Goal: Task Accomplishment & Management: Complete application form

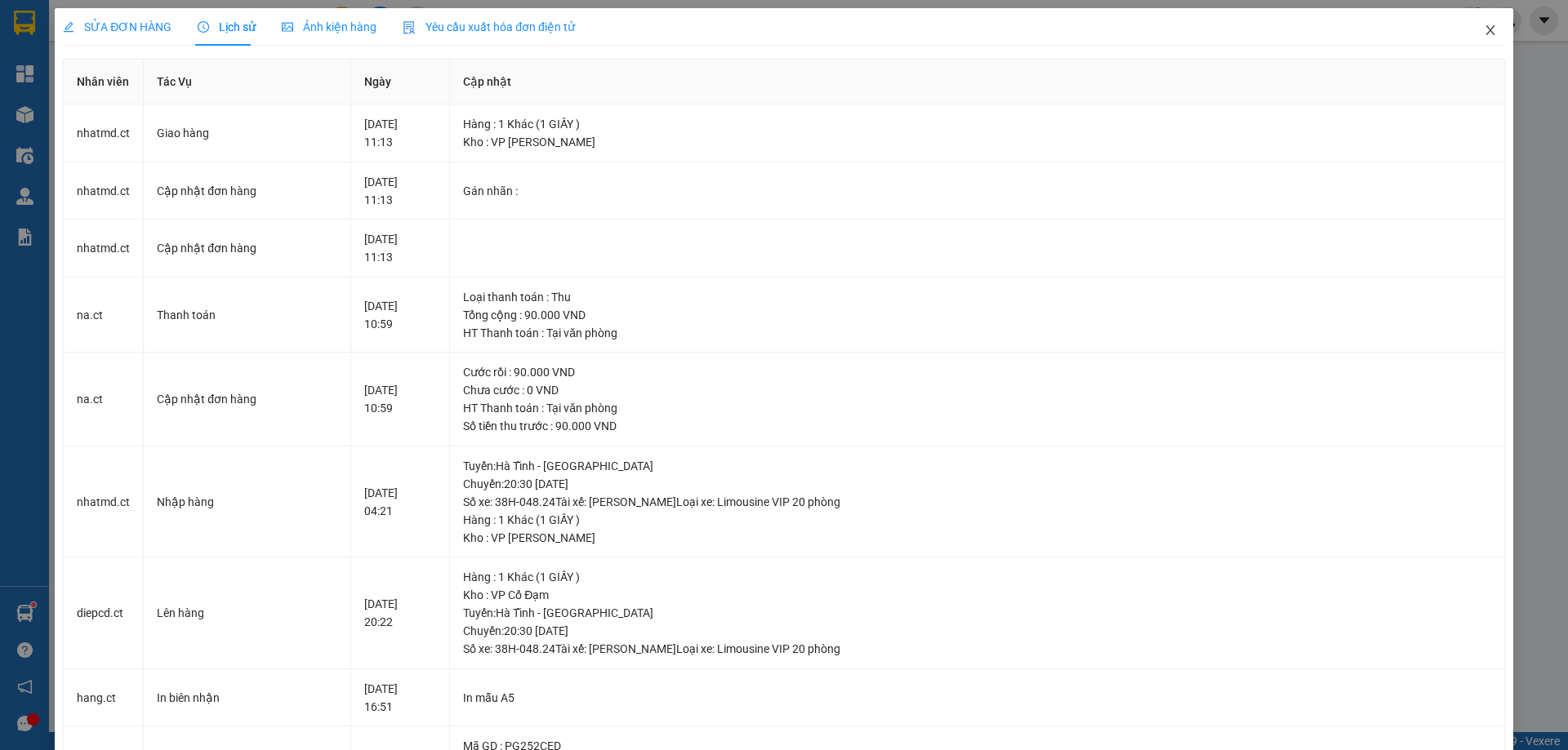
click at [1486, 29] on icon "close" at bounding box center [1490, 29] width 9 height 10
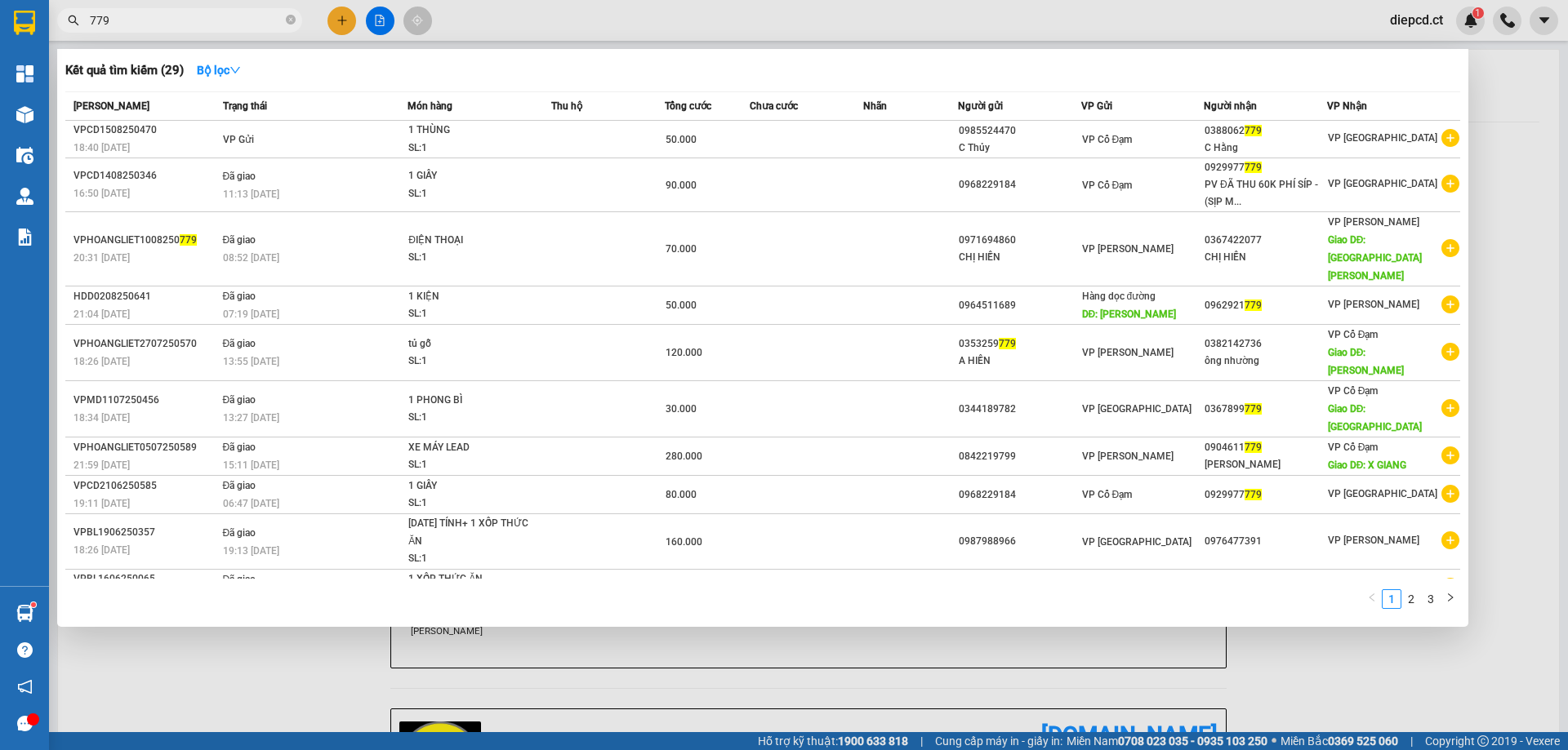
click at [164, 23] on input "779" at bounding box center [186, 20] width 193 height 18
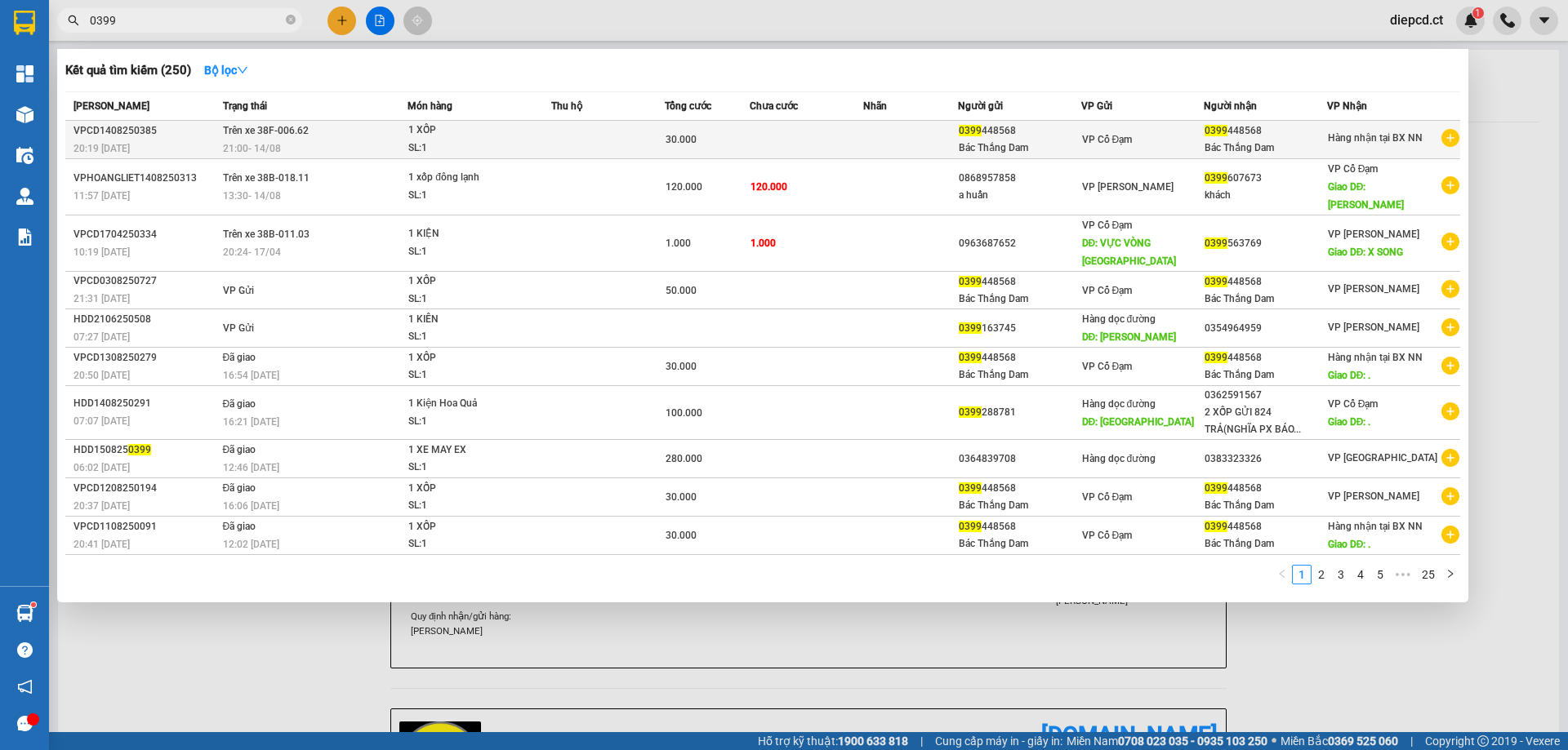
type input "0399"
click at [992, 128] on div "0399 448568" at bounding box center [1019, 131] width 121 height 17
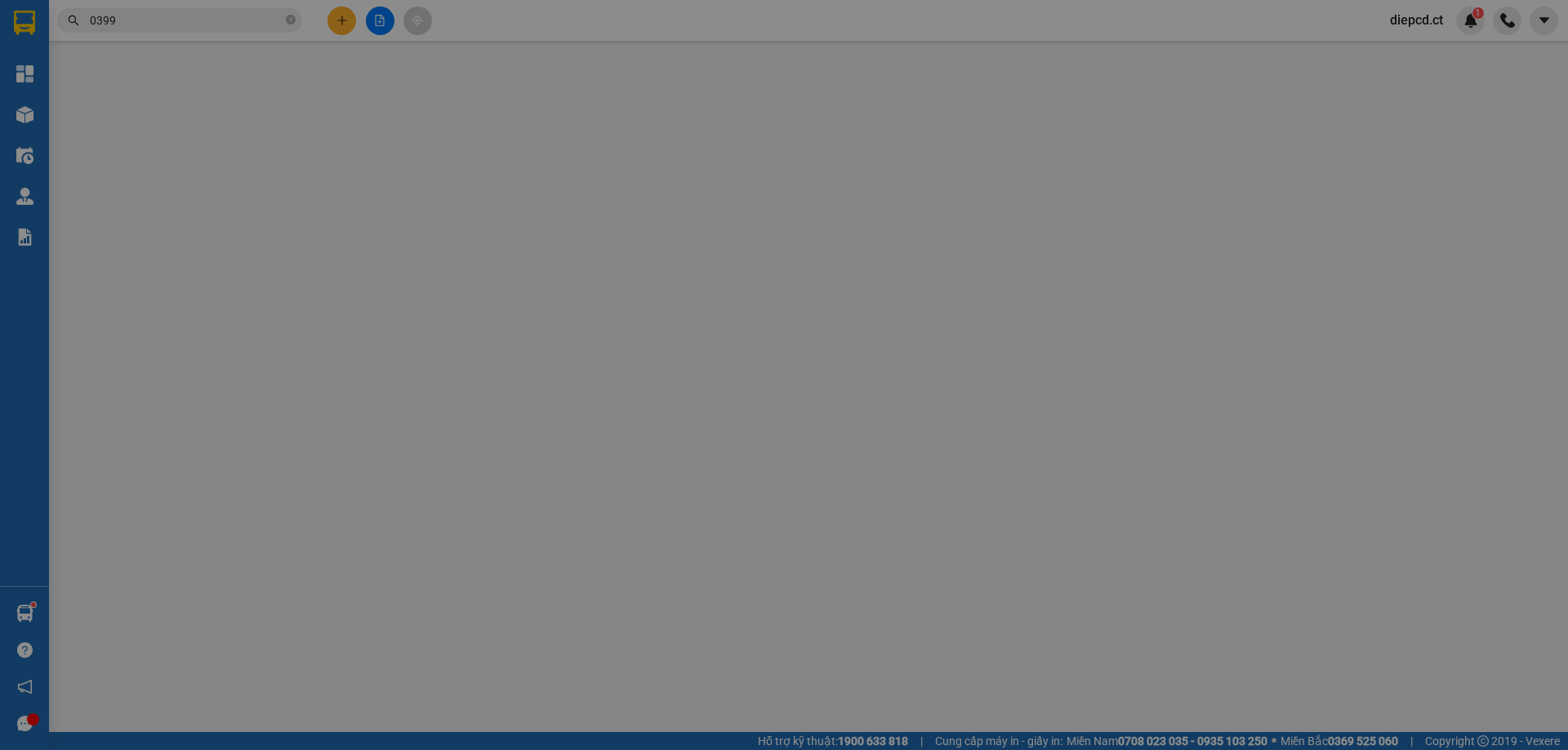
type input "0399448568"
type input "Bác Thắng Dam"
type input "0399448568"
type input "Bác Thắng Dam"
type input "30.000"
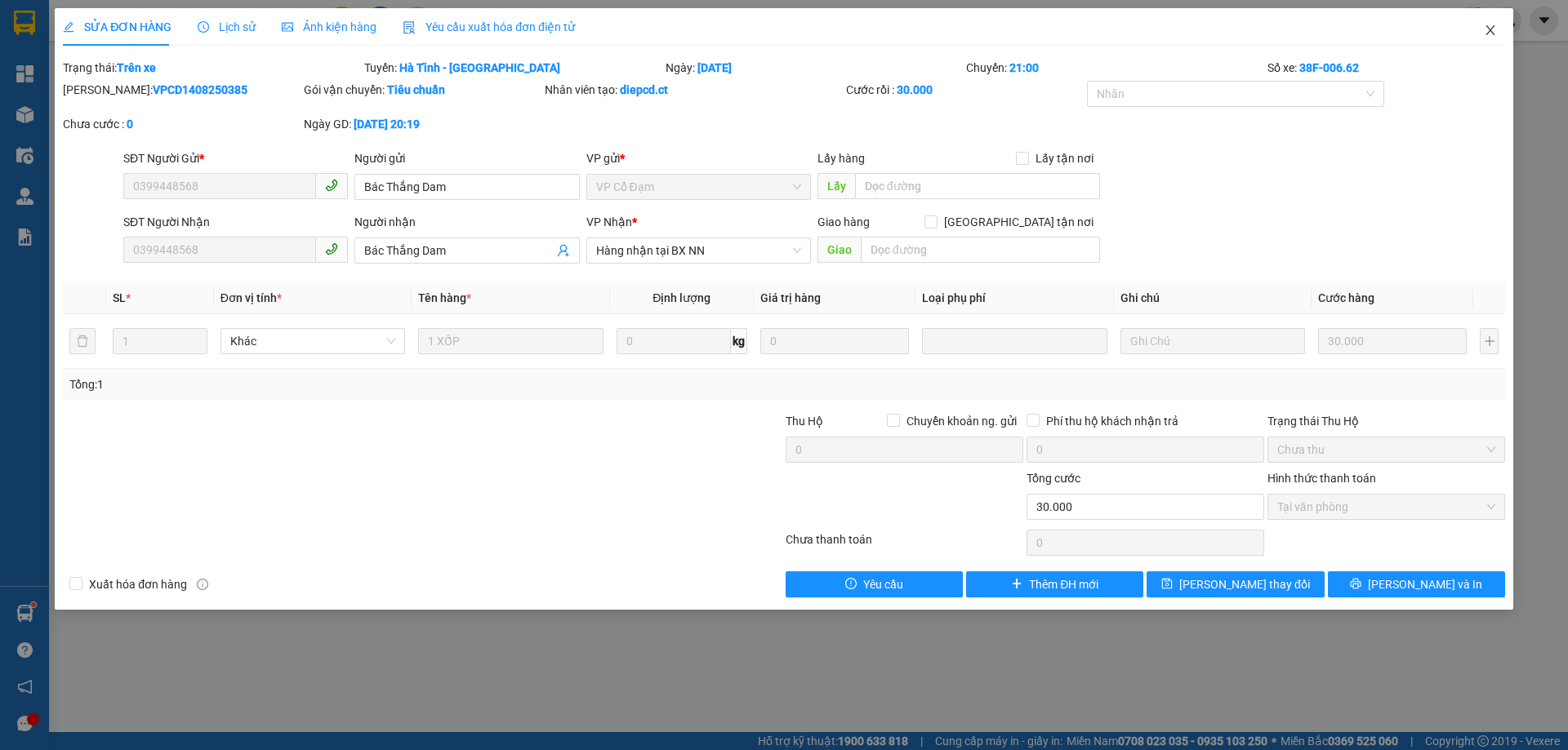
click at [1485, 27] on icon "close" at bounding box center [1490, 29] width 13 height 13
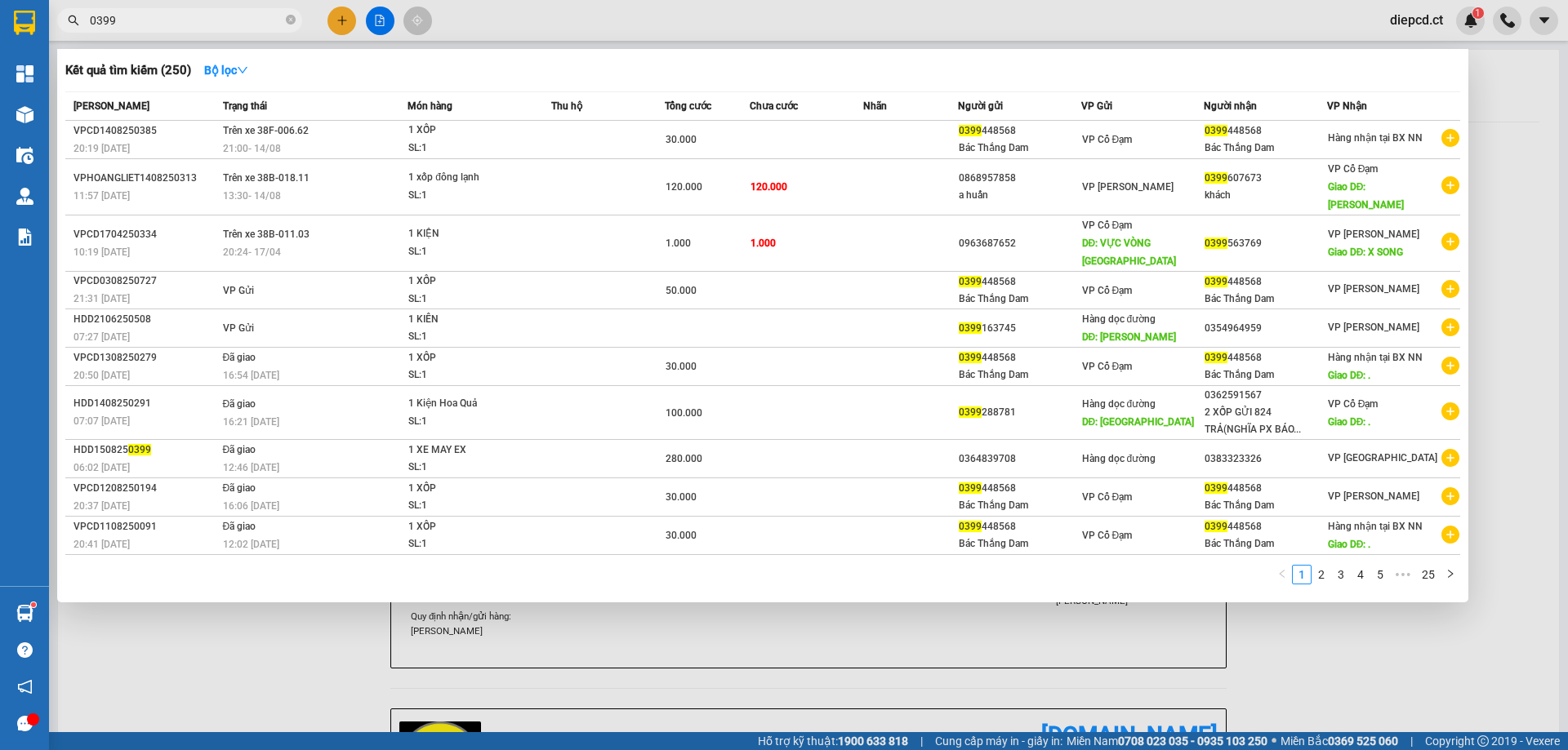
click at [249, 21] on input "0399" at bounding box center [186, 20] width 193 height 18
paste input "448568"
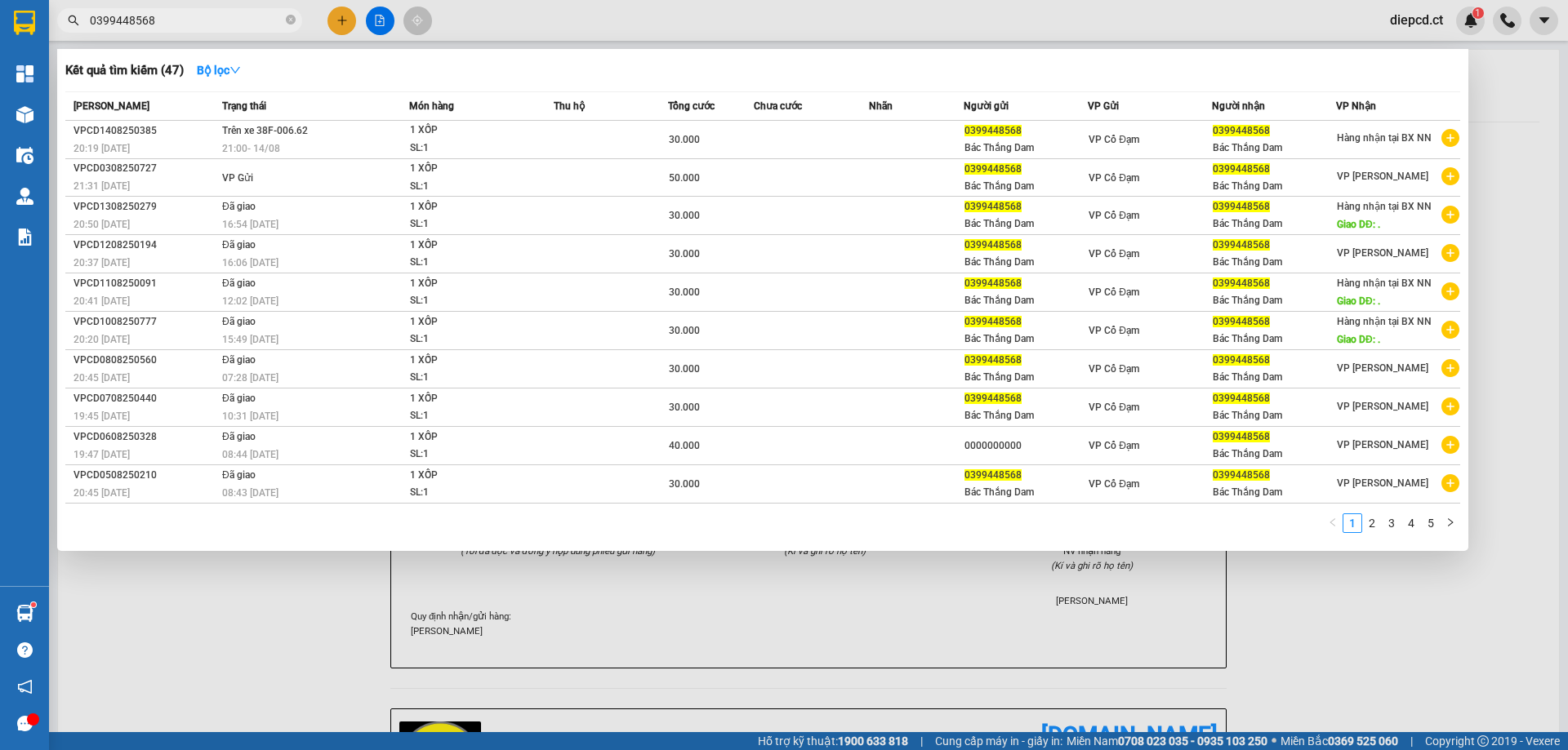
type input "0399448568"
click at [341, 21] on div at bounding box center [784, 375] width 1568 height 750
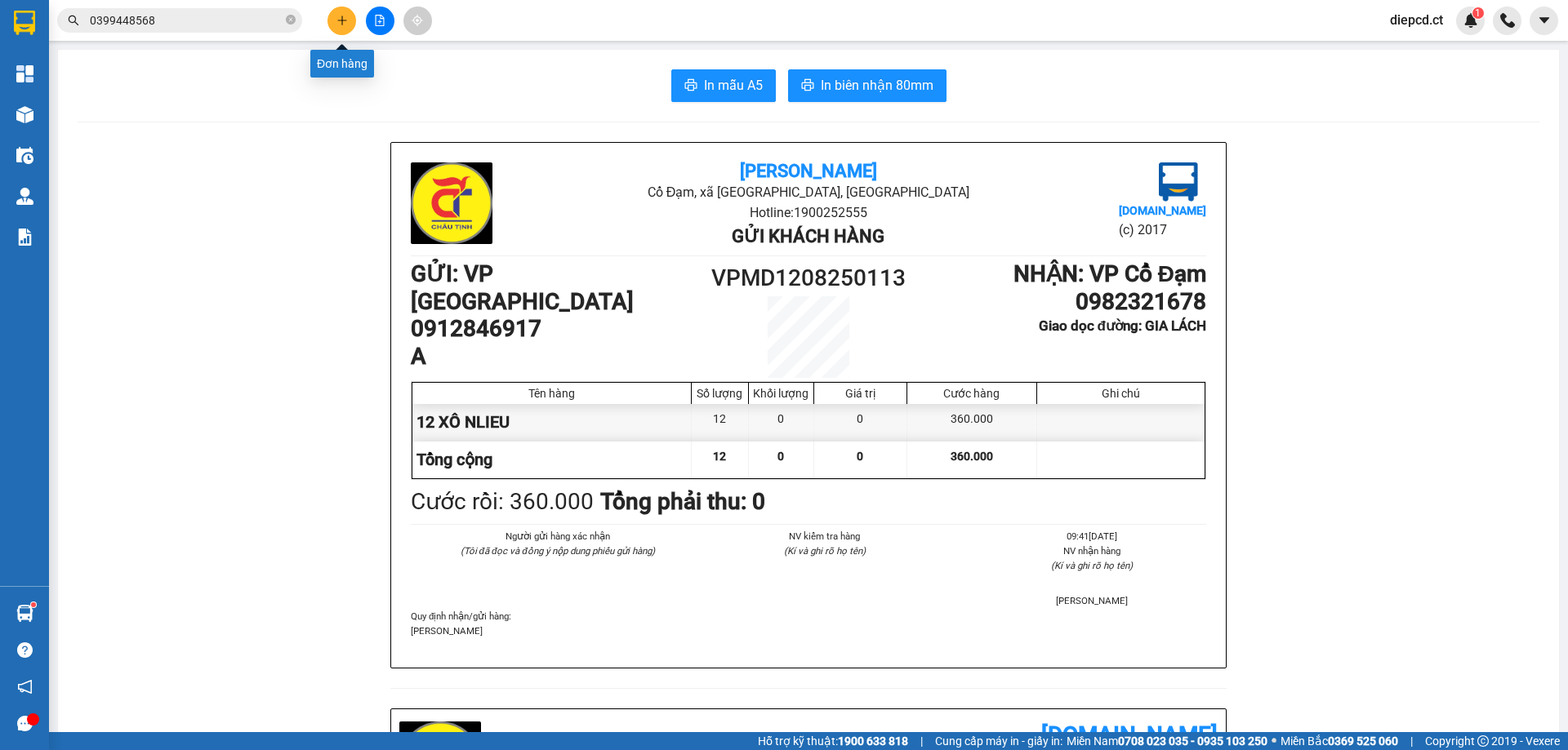
click at [342, 20] on icon "plus" at bounding box center [342, 20] width 11 height 11
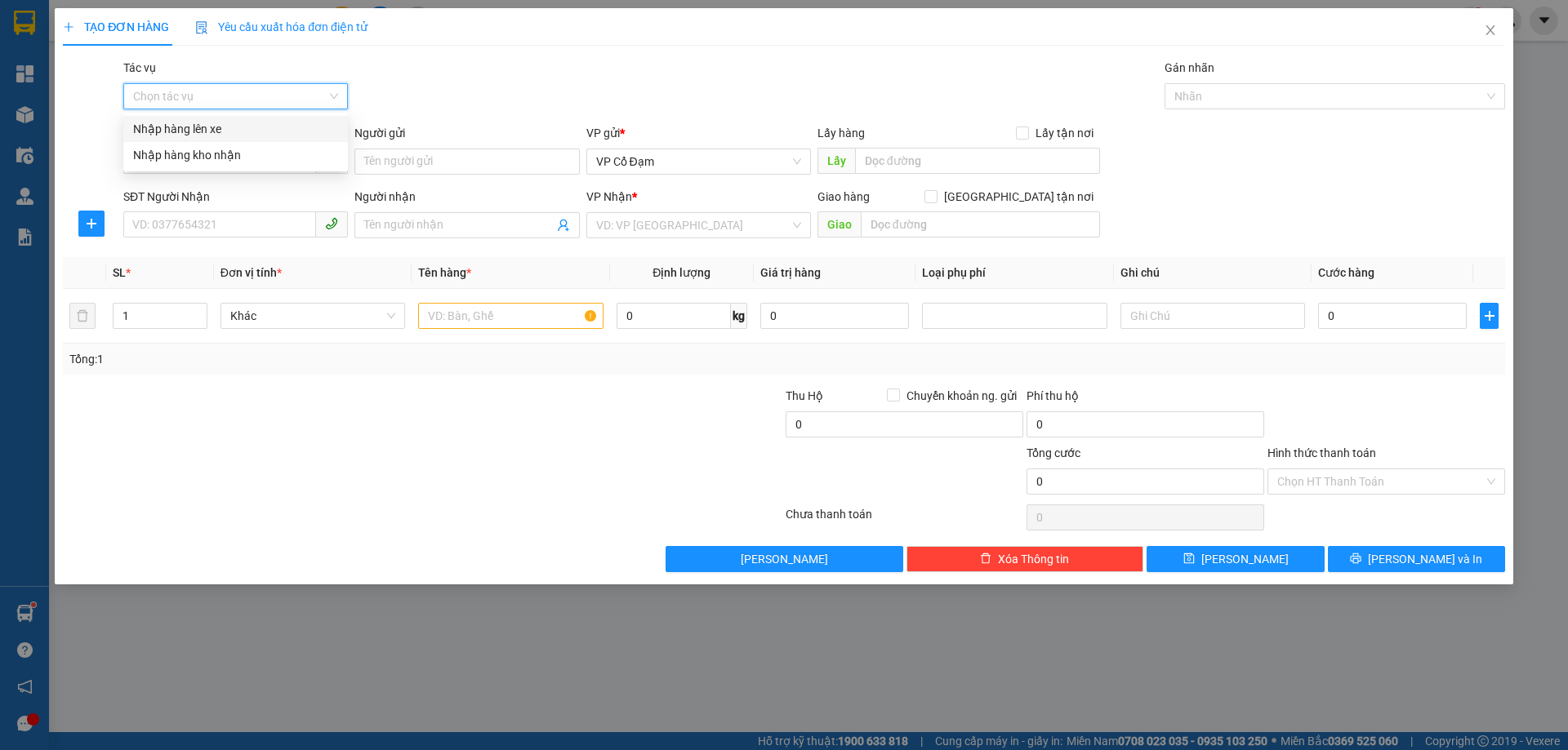
click at [225, 96] on input "Tác vụ" at bounding box center [229, 96] width 193 height 24
click at [218, 127] on div "Nhập hàng lên xe" at bounding box center [235, 128] width 205 height 18
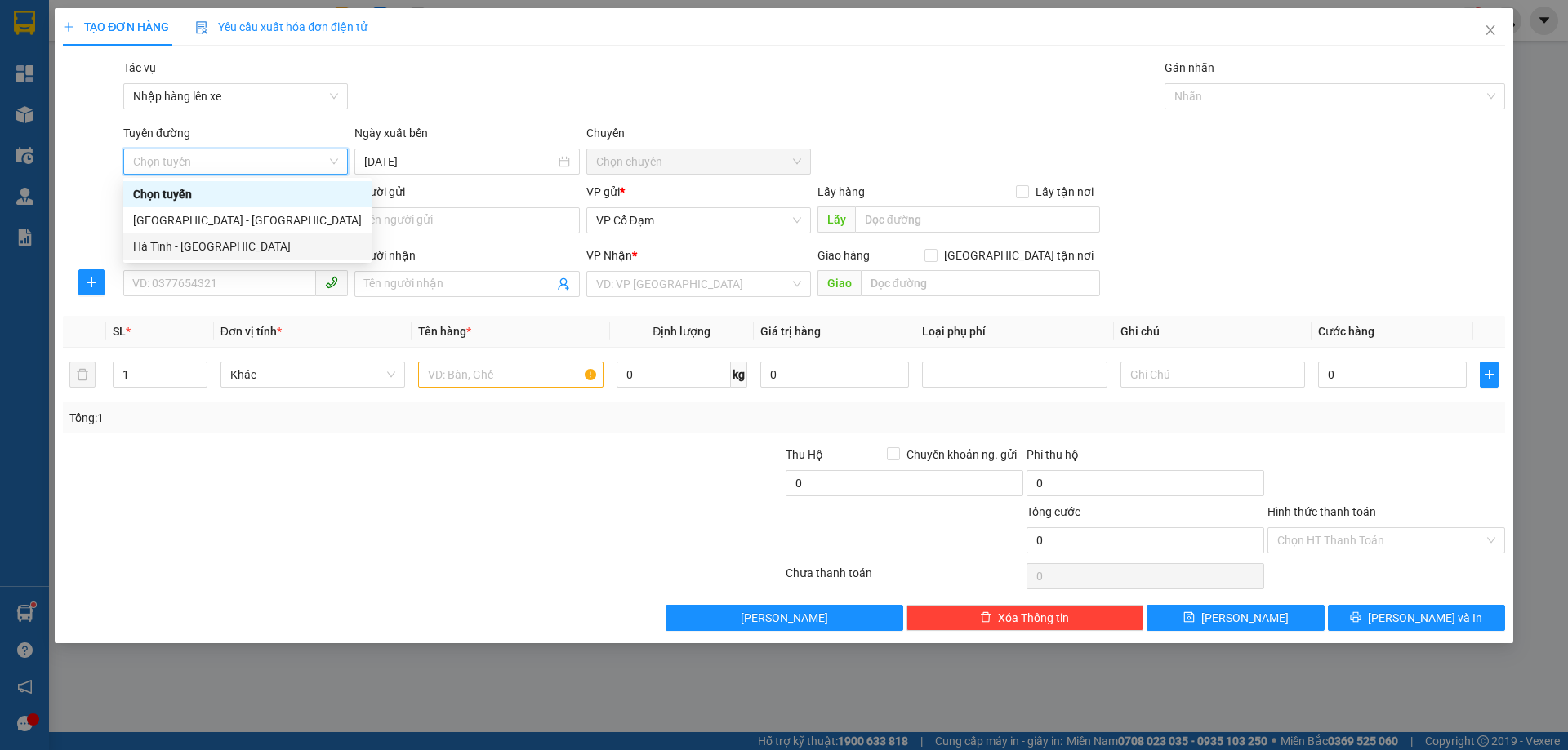
click at [185, 256] on div "Hà Tĩnh - Hà Nội" at bounding box center [247, 246] width 248 height 26
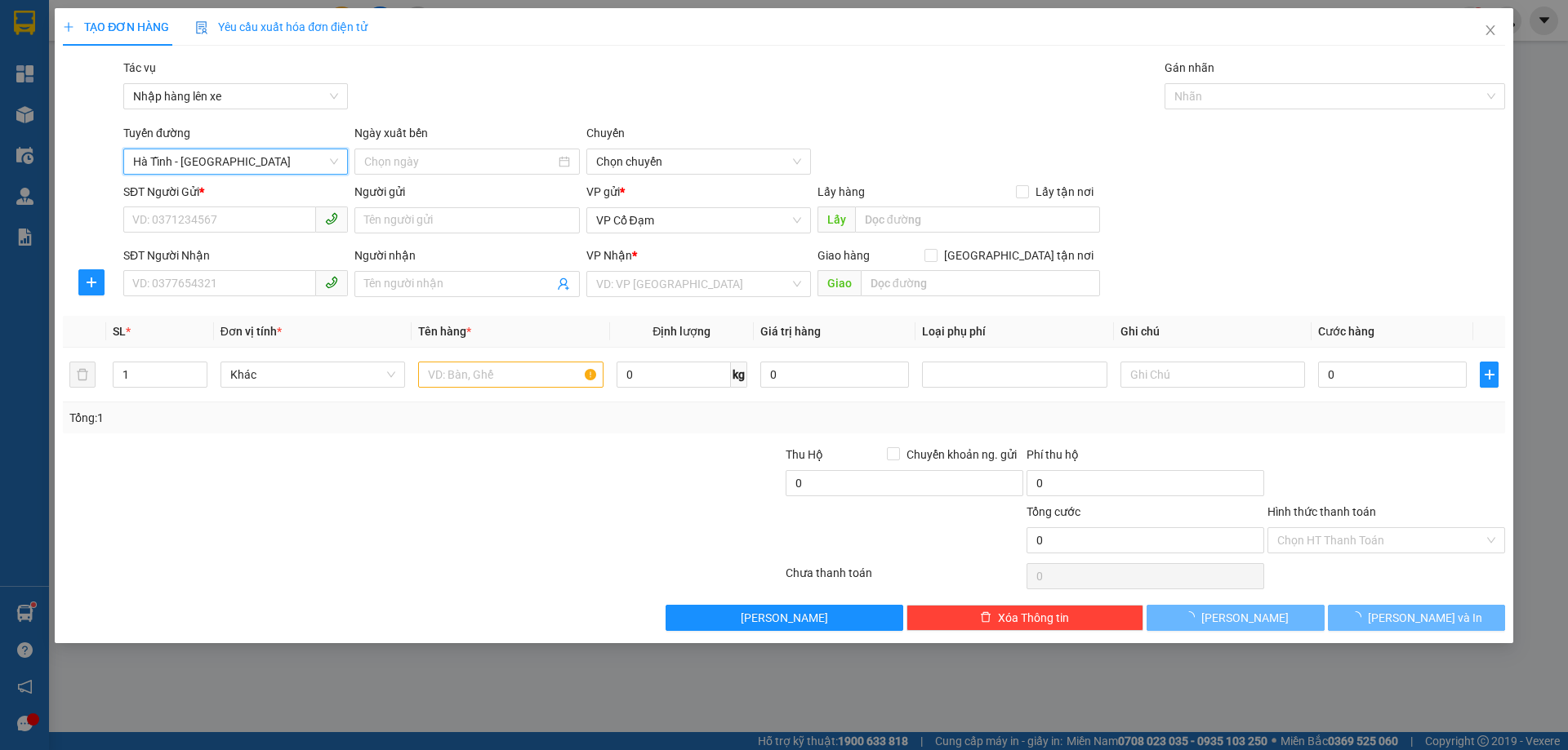
type input "15/08/2025"
click at [720, 160] on span "06:00 - 38H-048.28" at bounding box center [698, 161] width 205 height 24
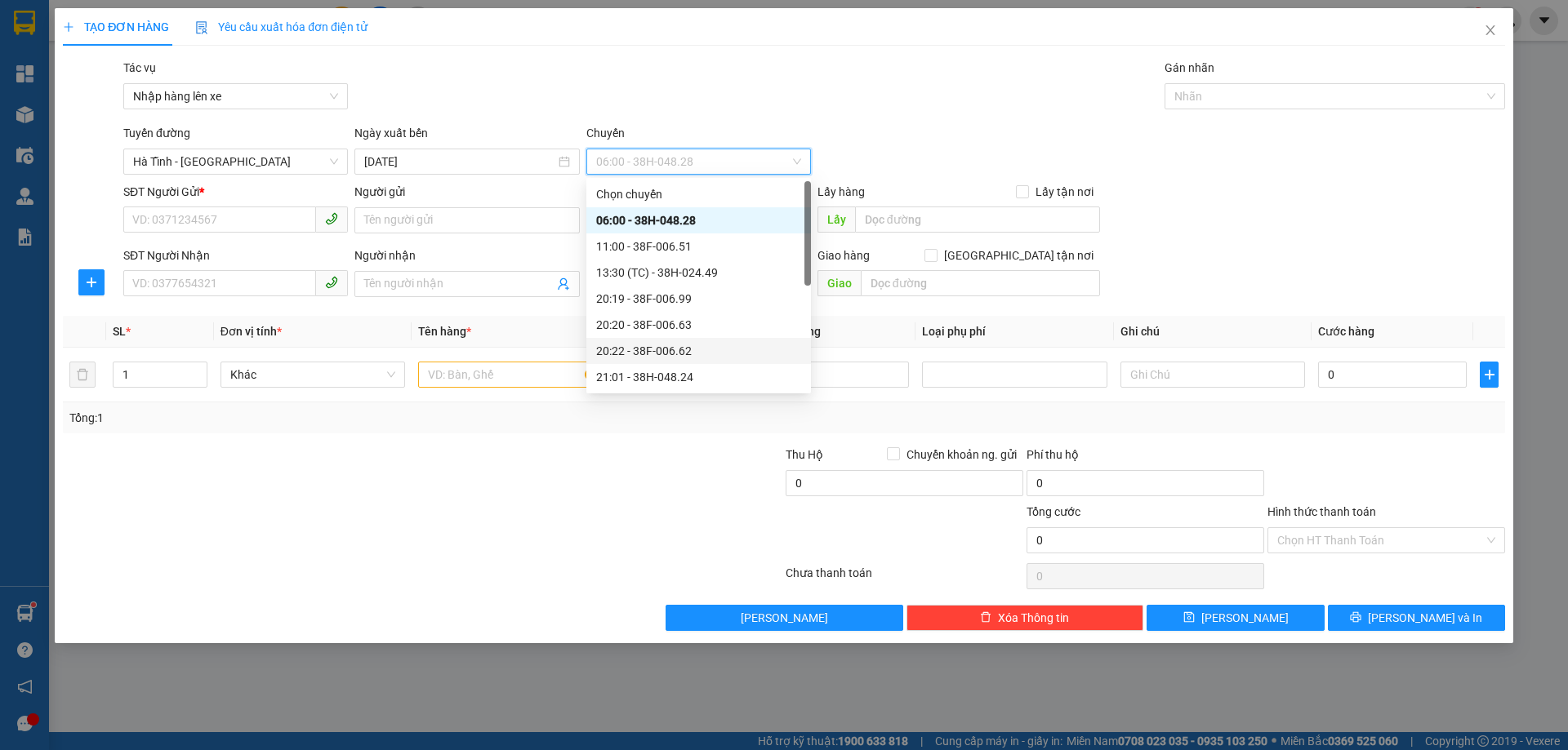
click at [671, 346] on div "20:22 - 38F-006.62" at bounding box center [698, 351] width 205 height 18
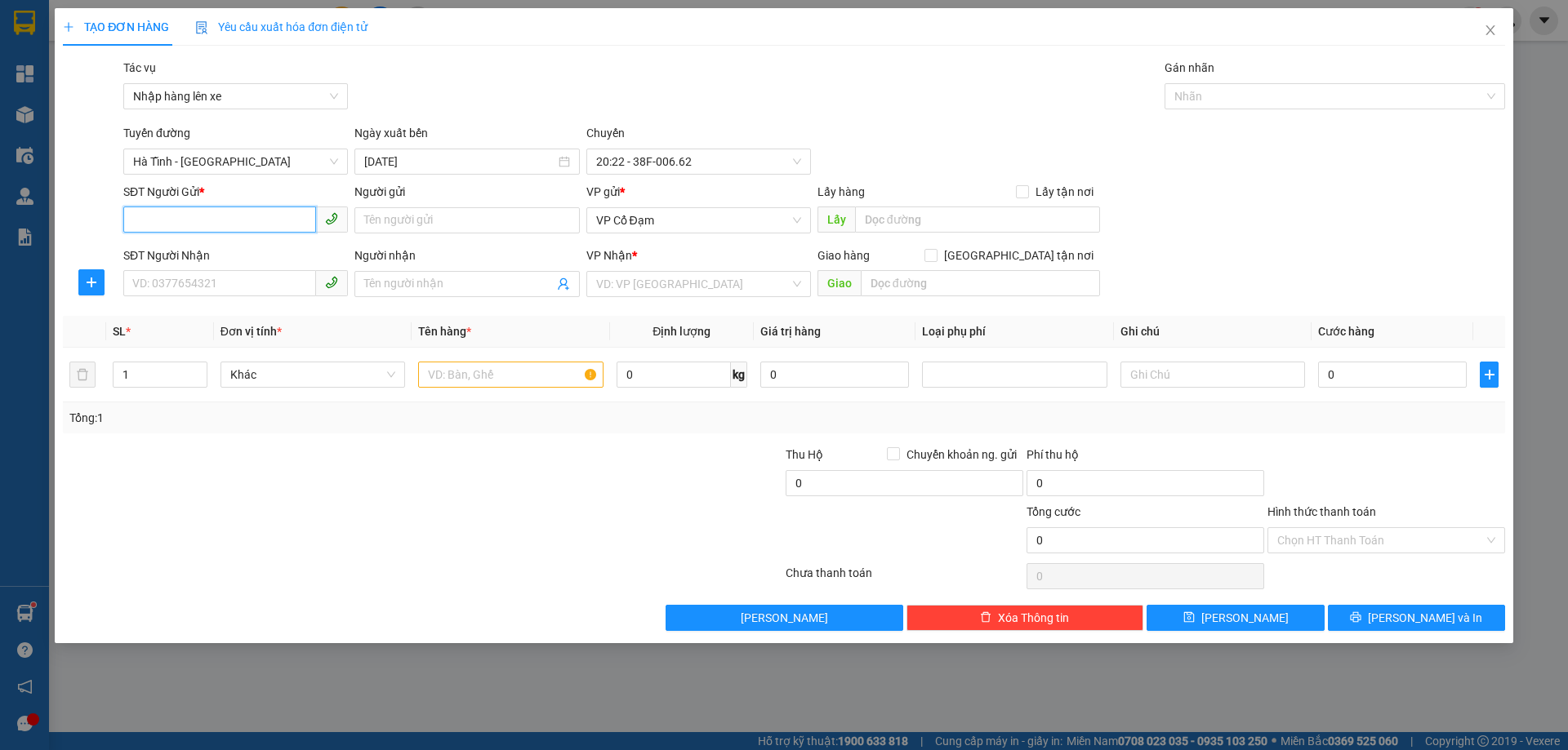
click at [198, 216] on input "SĐT Người Gửi *" at bounding box center [219, 219] width 193 height 26
paste input "0399448568"
type input "0399448568"
click at [212, 257] on div "0399448568 - Bác Thắng Dam" at bounding box center [235, 253] width 205 height 18
type input "Bác Thắng Dam"
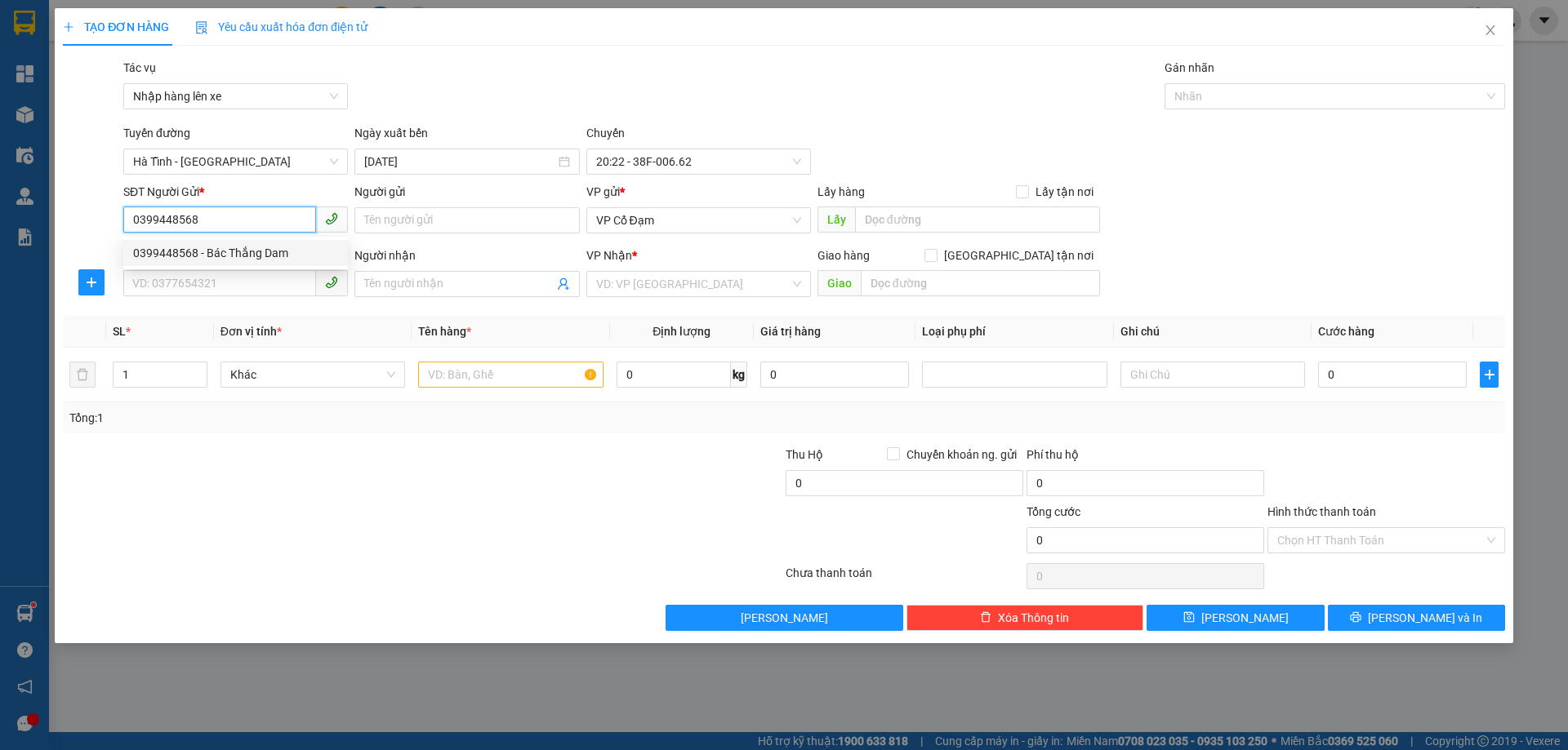
type input "0399448568"
type input "Bác Thắng Dam"
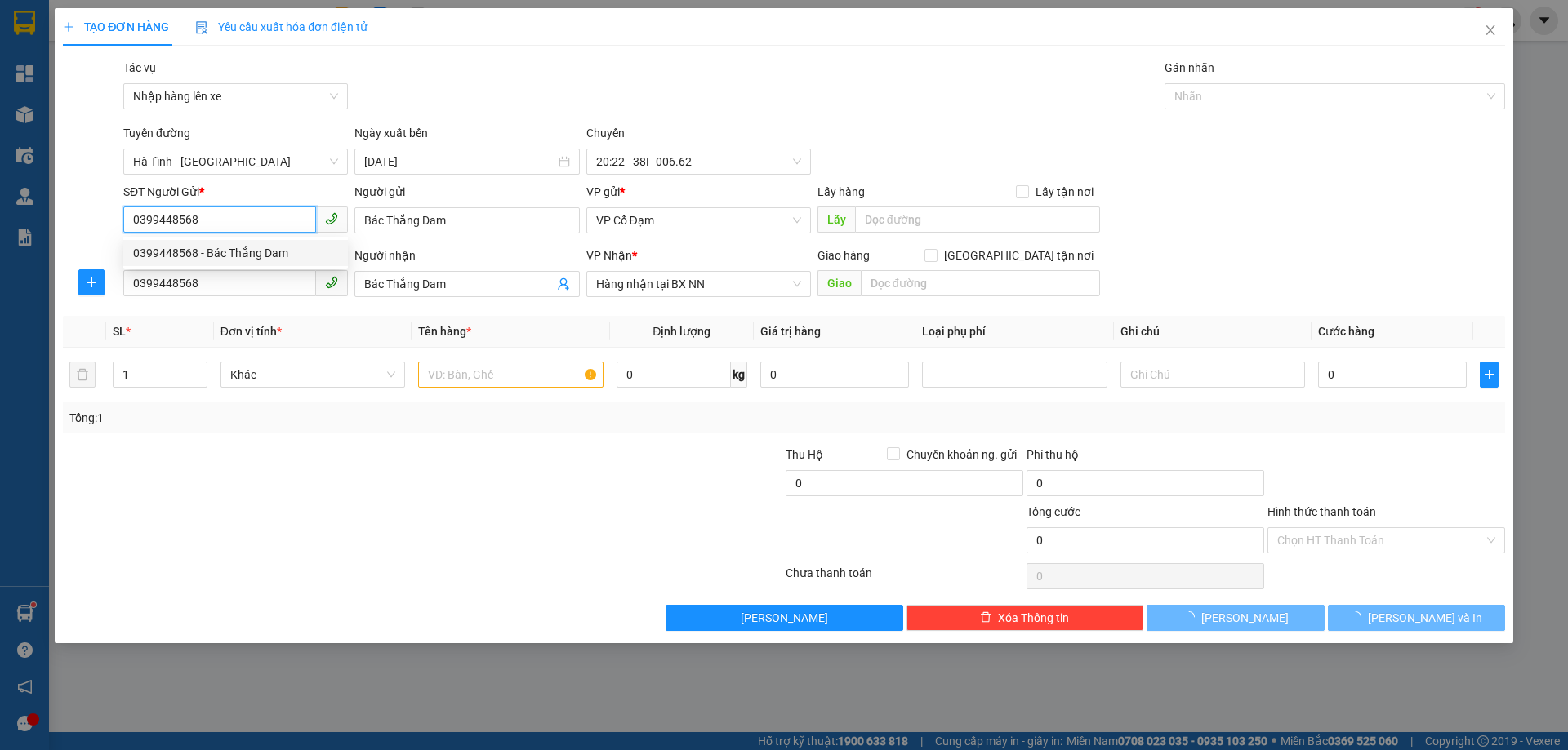
type input "30.000"
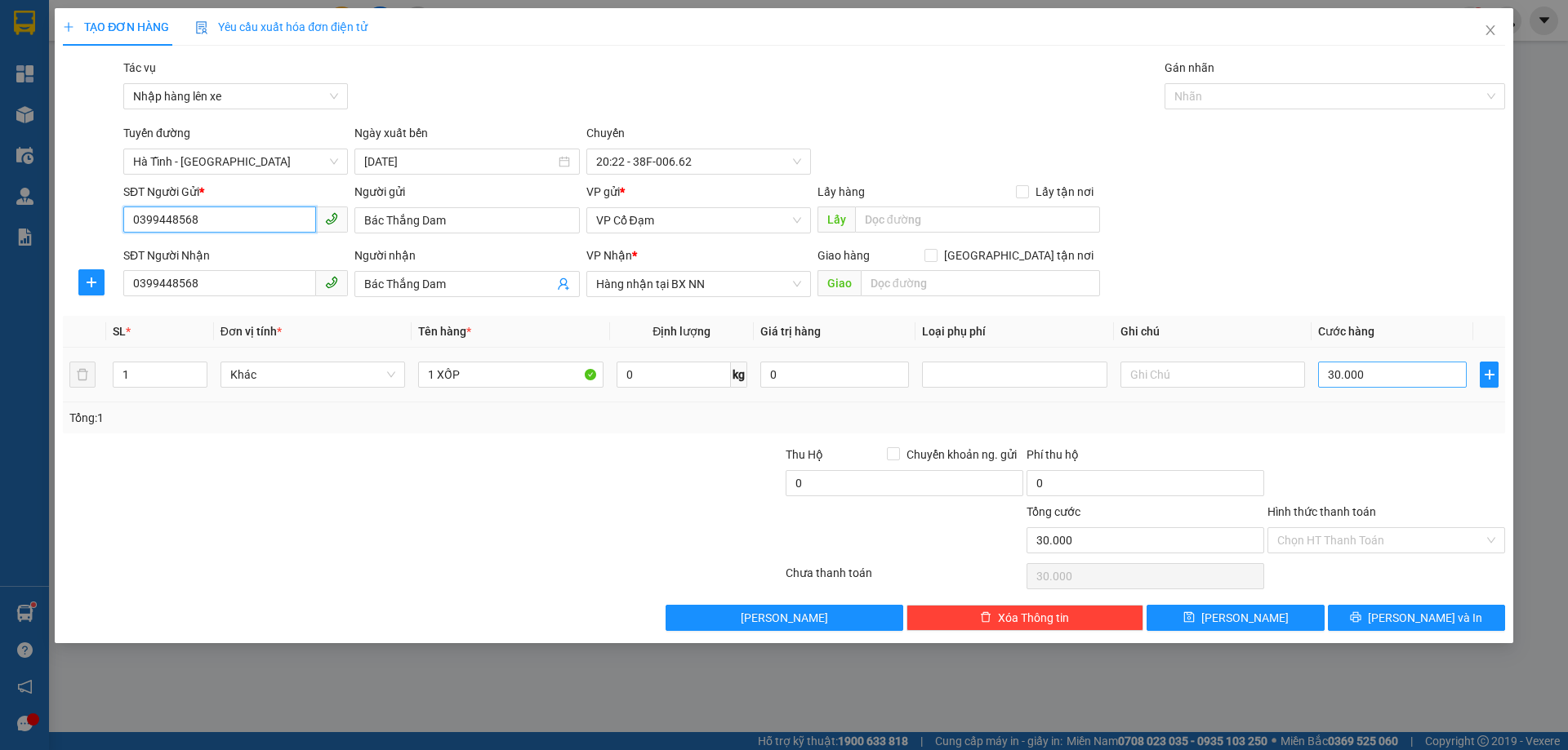
type input "0399448568"
click at [1356, 373] on input "30.000" at bounding box center [1392, 375] width 148 height 26
type input "4"
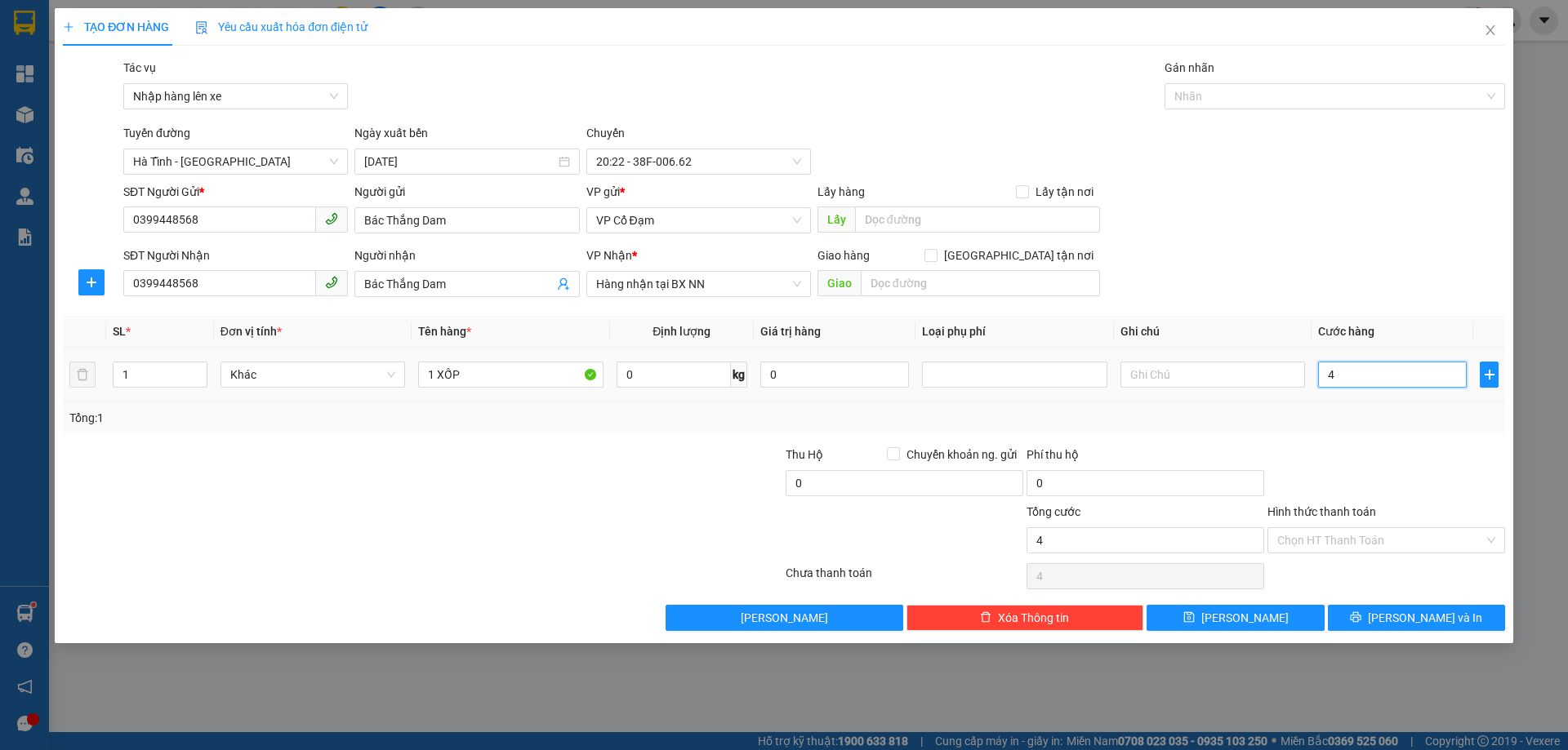
type input "40"
type input "40.000"
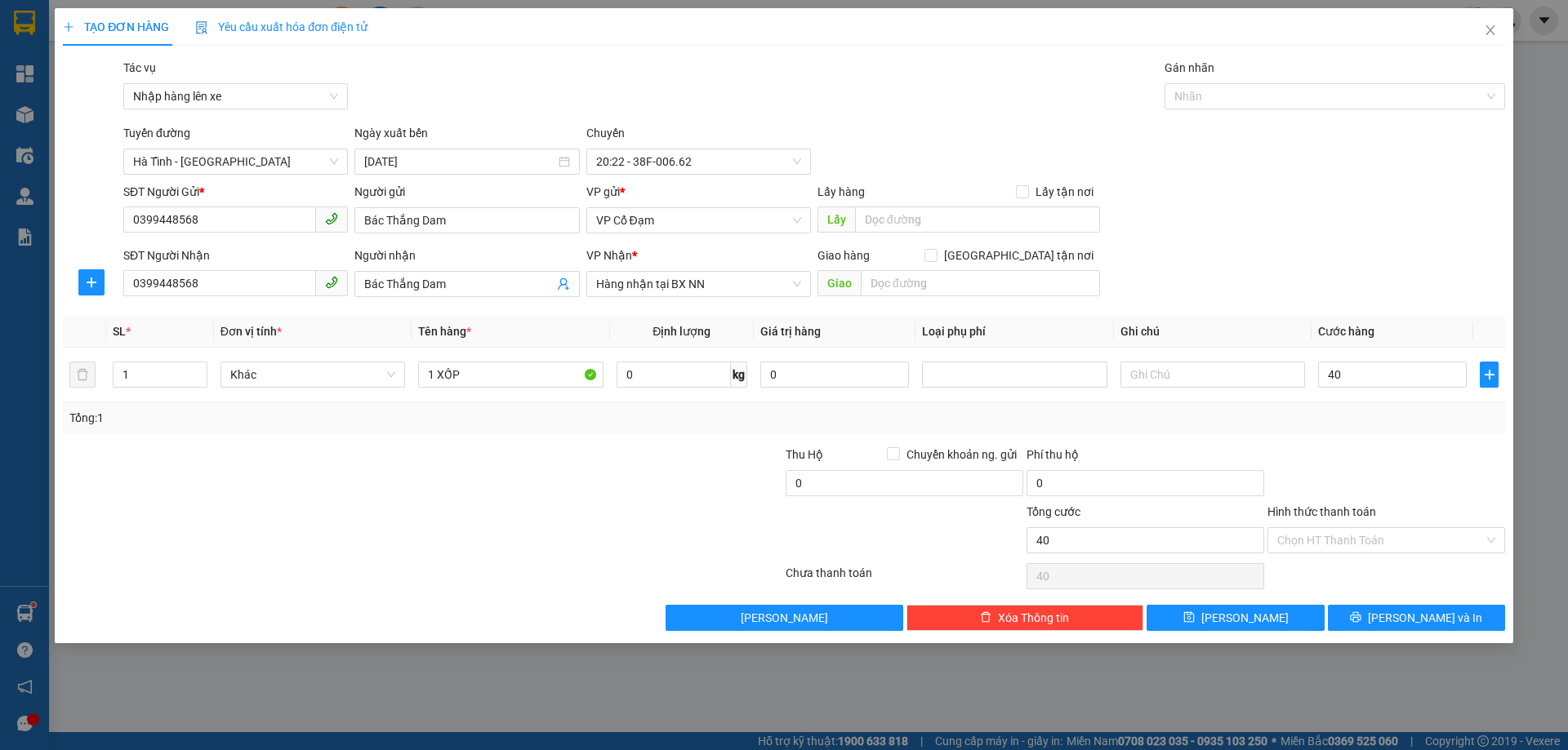
type input "40.000"
click at [1356, 423] on div "Tổng: 1" at bounding box center [784, 418] width 1429 height 18
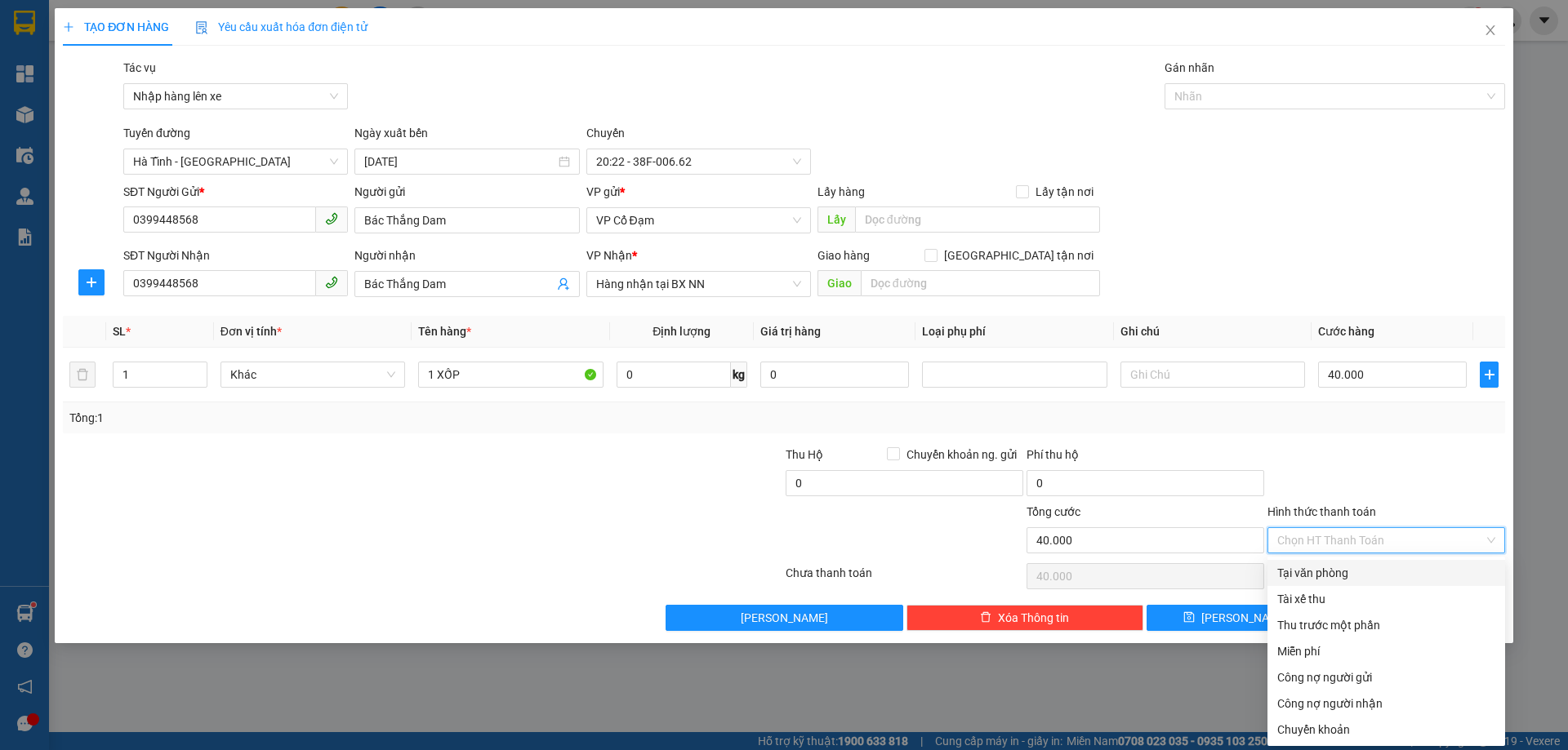
click at [1329, 551] on input "Hình thức thanh toán" at bounding box center [1381, 540] width 206 height 24
click at [1322, 566] on div "Tại văn phòng" at bounding box center [1386, 573] width 218 height 18
type input "0"
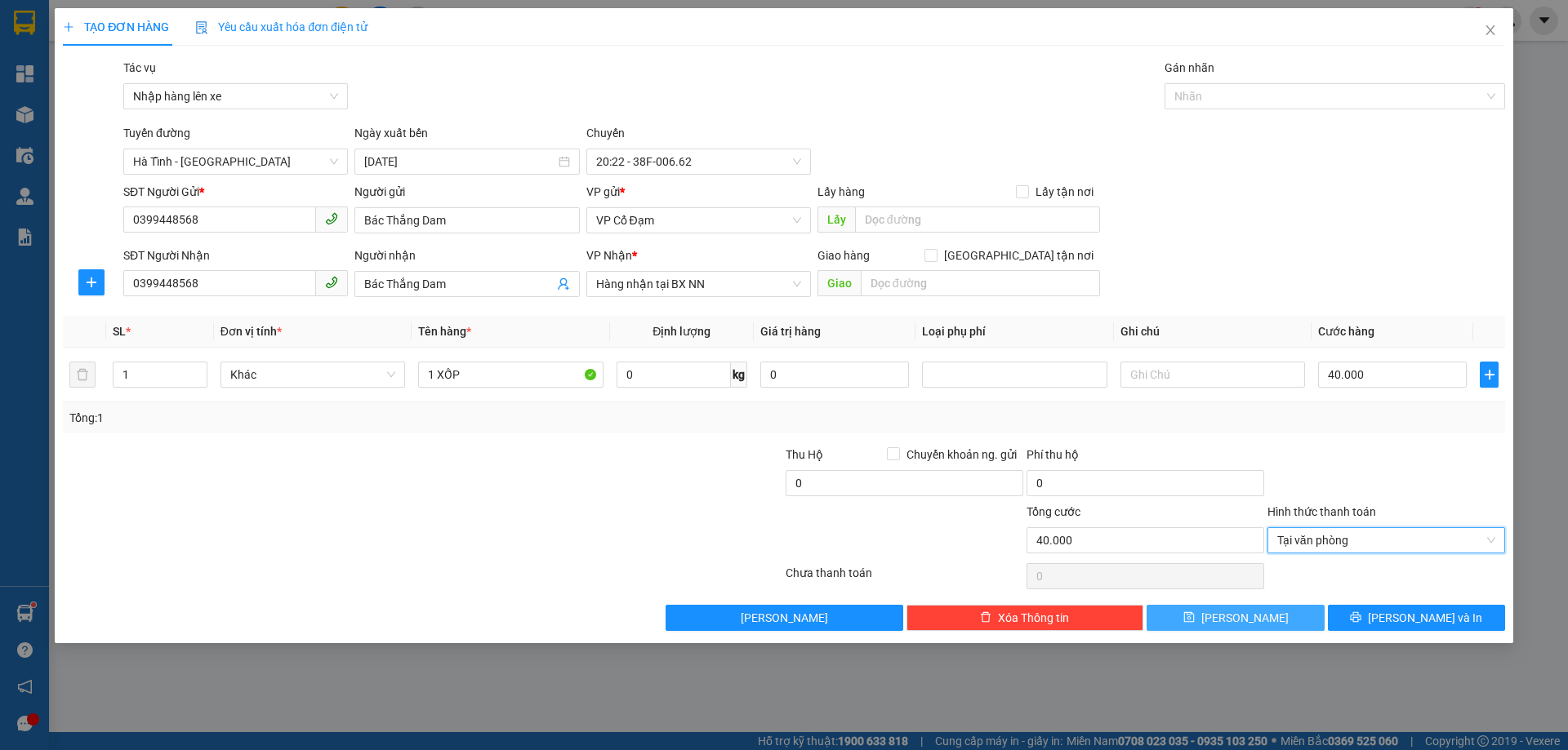
click at [1245, 614] on span "Lưu" at bounding box center [1245, 617] width 88 height 18
type input "0"
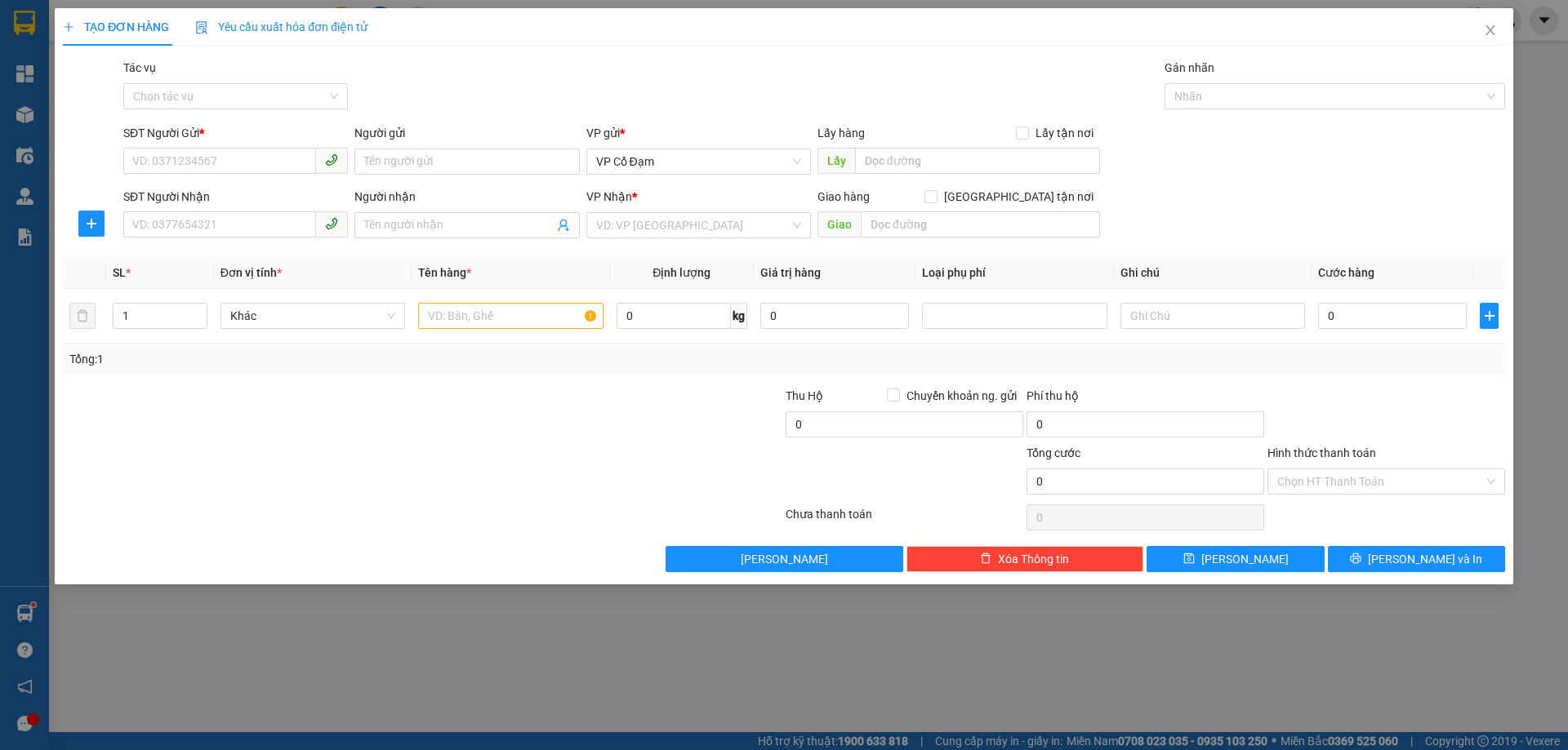
click at [691, 610] on div "TẠO ĐƠN HÀNG Yêu cầu xuất hóa đơn điện tử Transit Pickup Surcharge Ids Transit …" at bounding box center [784, 375] width 1568 height 750
click at [1490, 30] on icon "close" at bounding box center [1490, 29] width 9 height 10
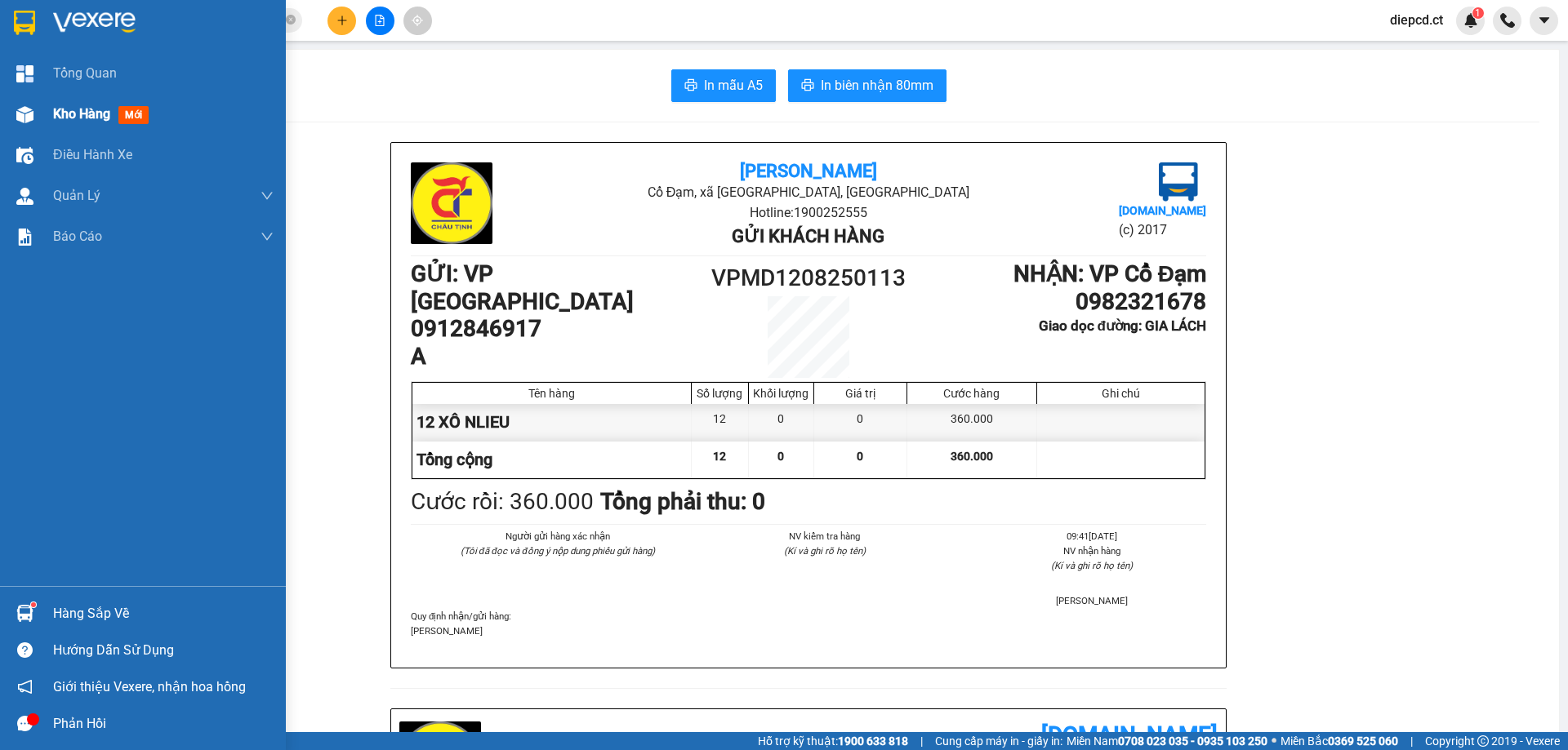
click at [39, 112] on div "Kho hàng mới" at bounding box center [143, 114] width 286 height 41
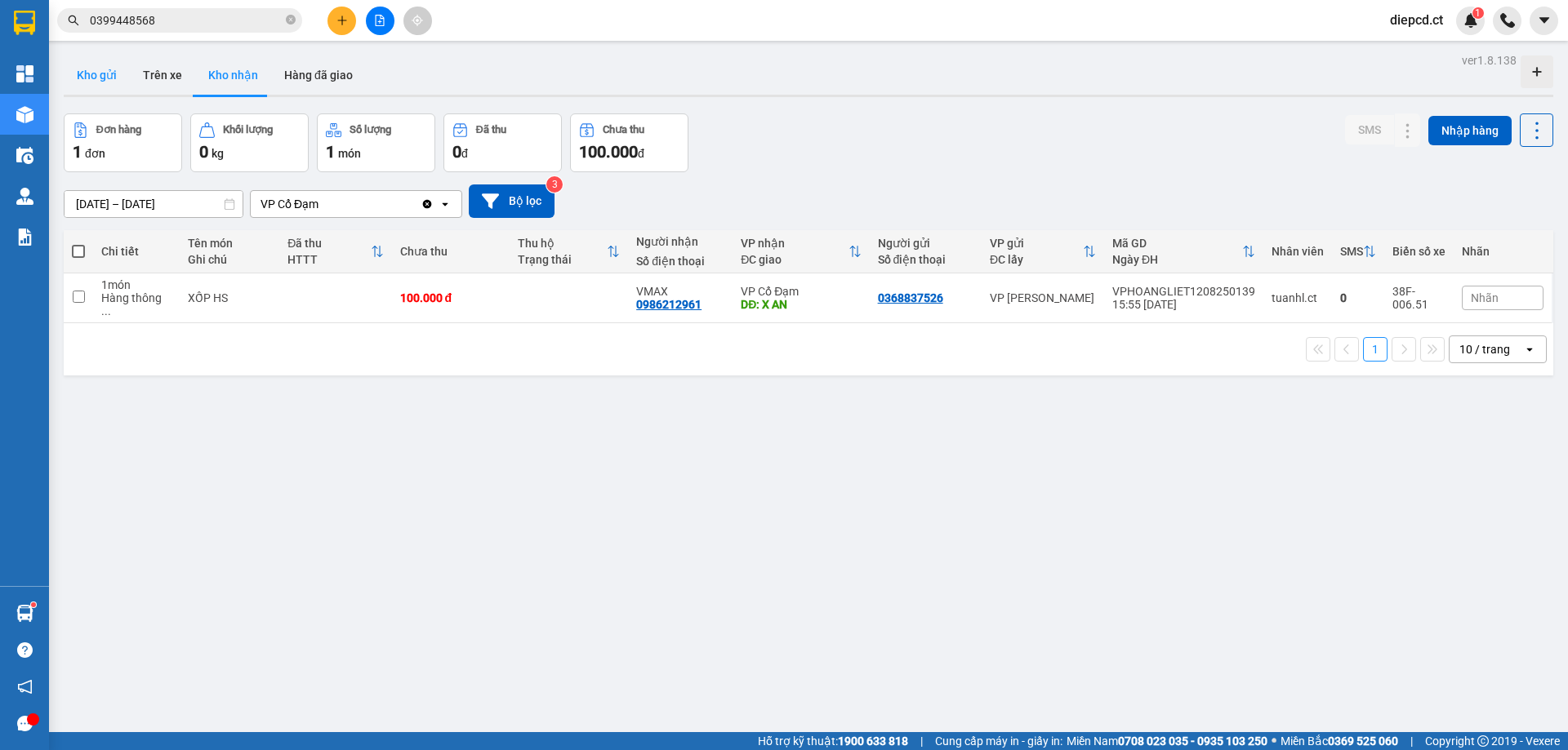
click at [96, 86] on button "Kho gửi" at bounding box center [96, 75] width 66 height 39
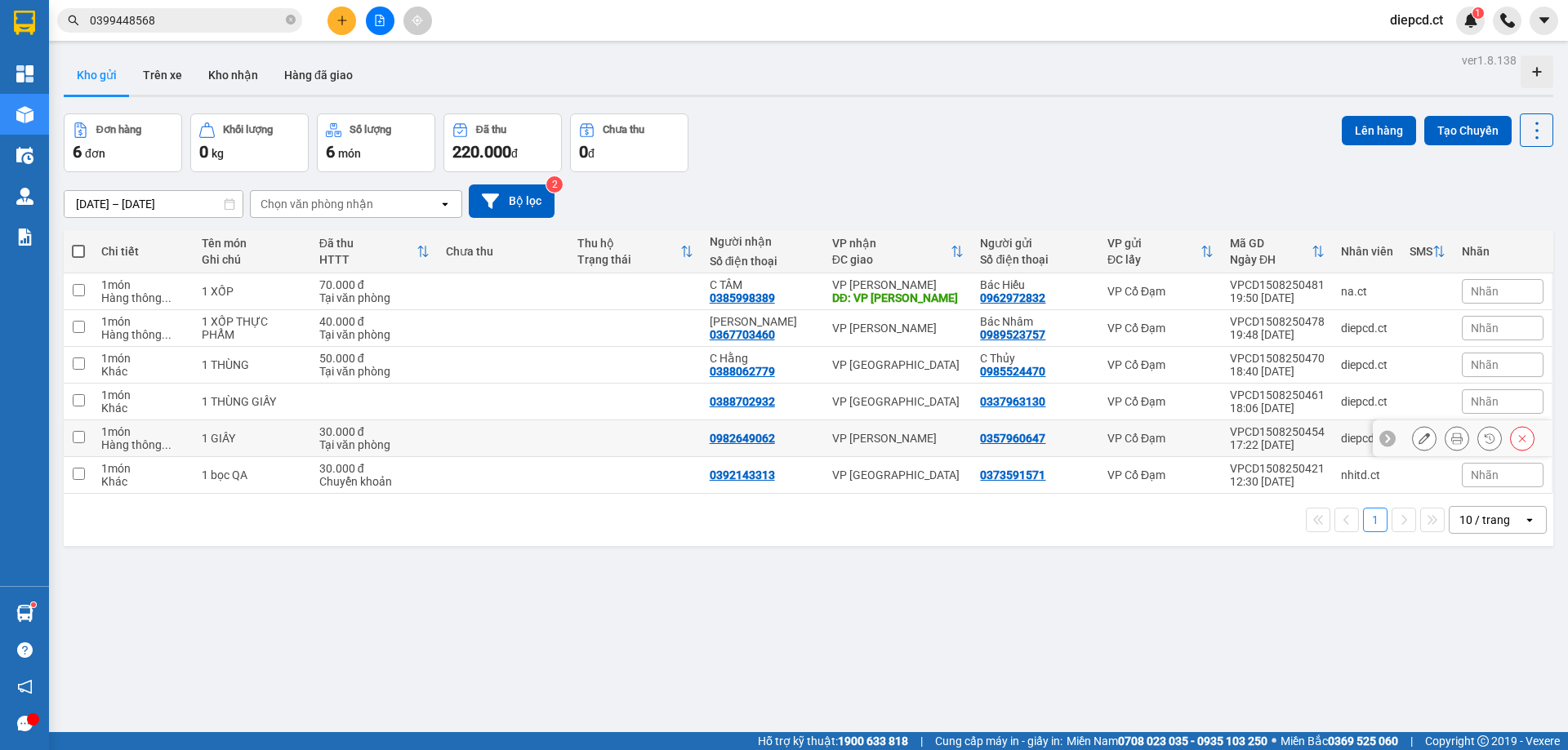
click at [231, 440] on div "1 GIẤY" at bounding box center [252, 438] width 101 height 13
checkbox input "true"
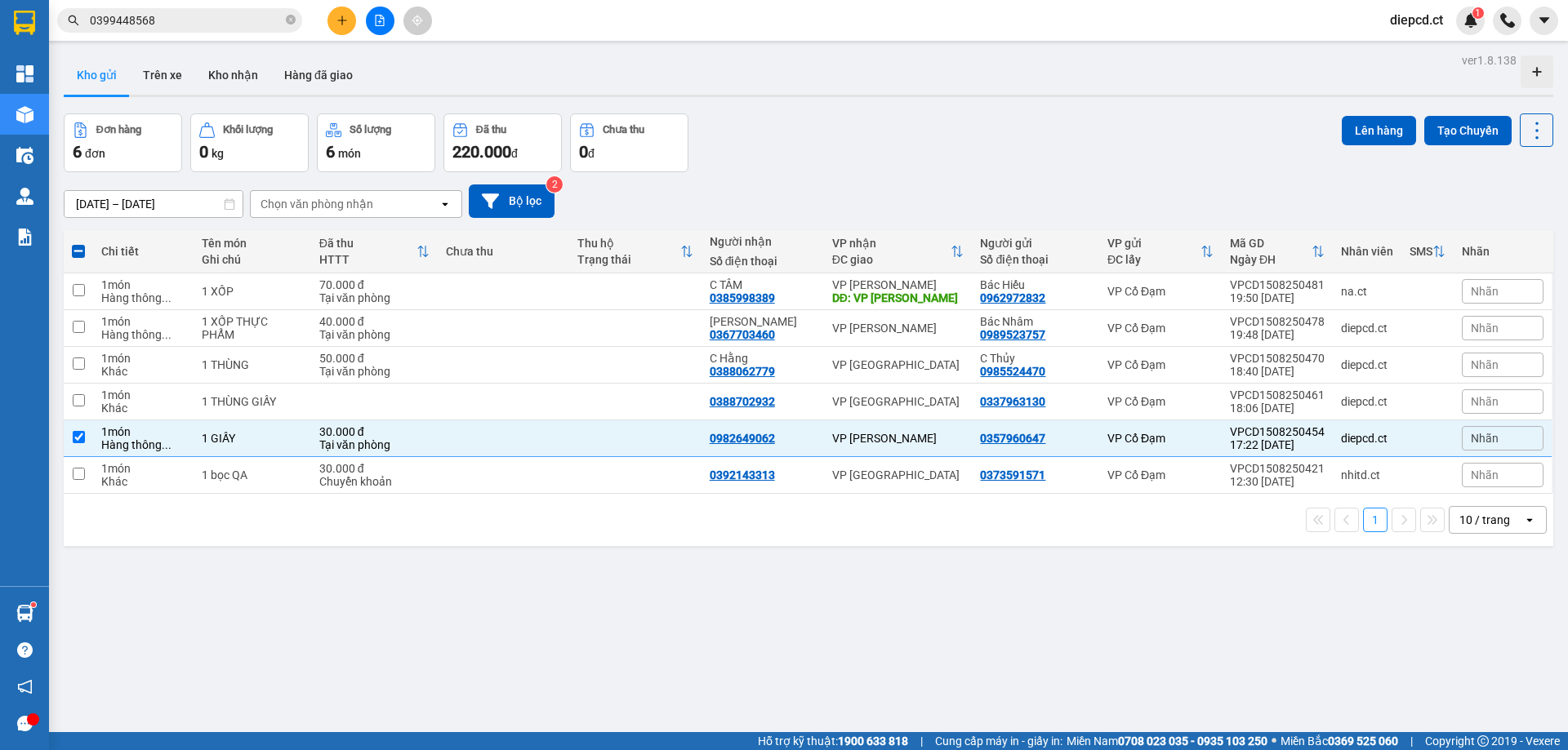
click at [474, 642] on div "ver 1.8.138 Kho gửi Trên xe Kho nhận Hàng đã giao Đơn hàng 6 đơn Khối lượng 0 k…" at bounding box center [808, 423] width 1502 height 750
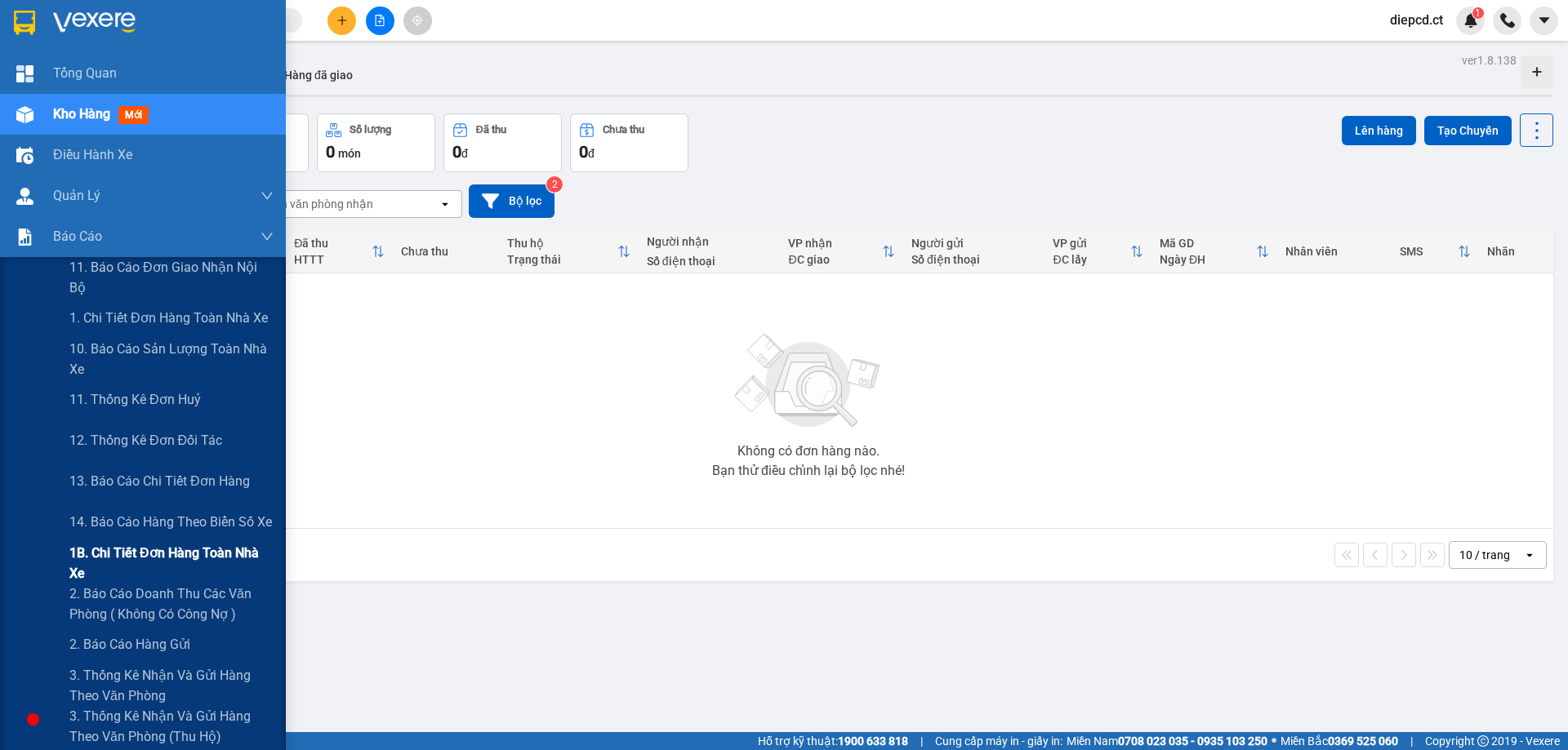
click at [101, 547] on span "1B. Chi tiết đơn hàng toàn nhà xe" at bounding box center [171, 563] width 204 height 41
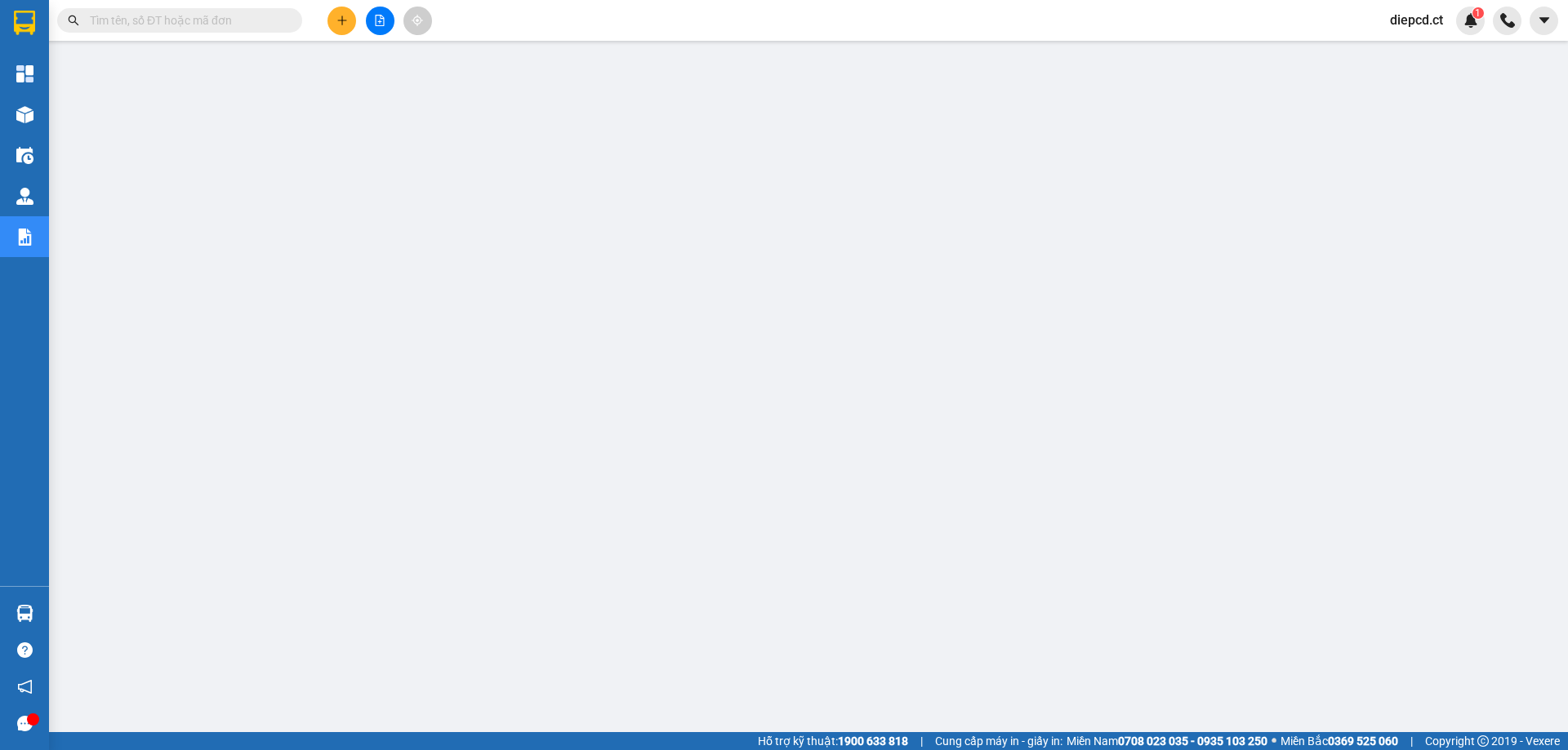
click at [160, 14] on input "text" at bounding box center [186, 20] width 193 height 18
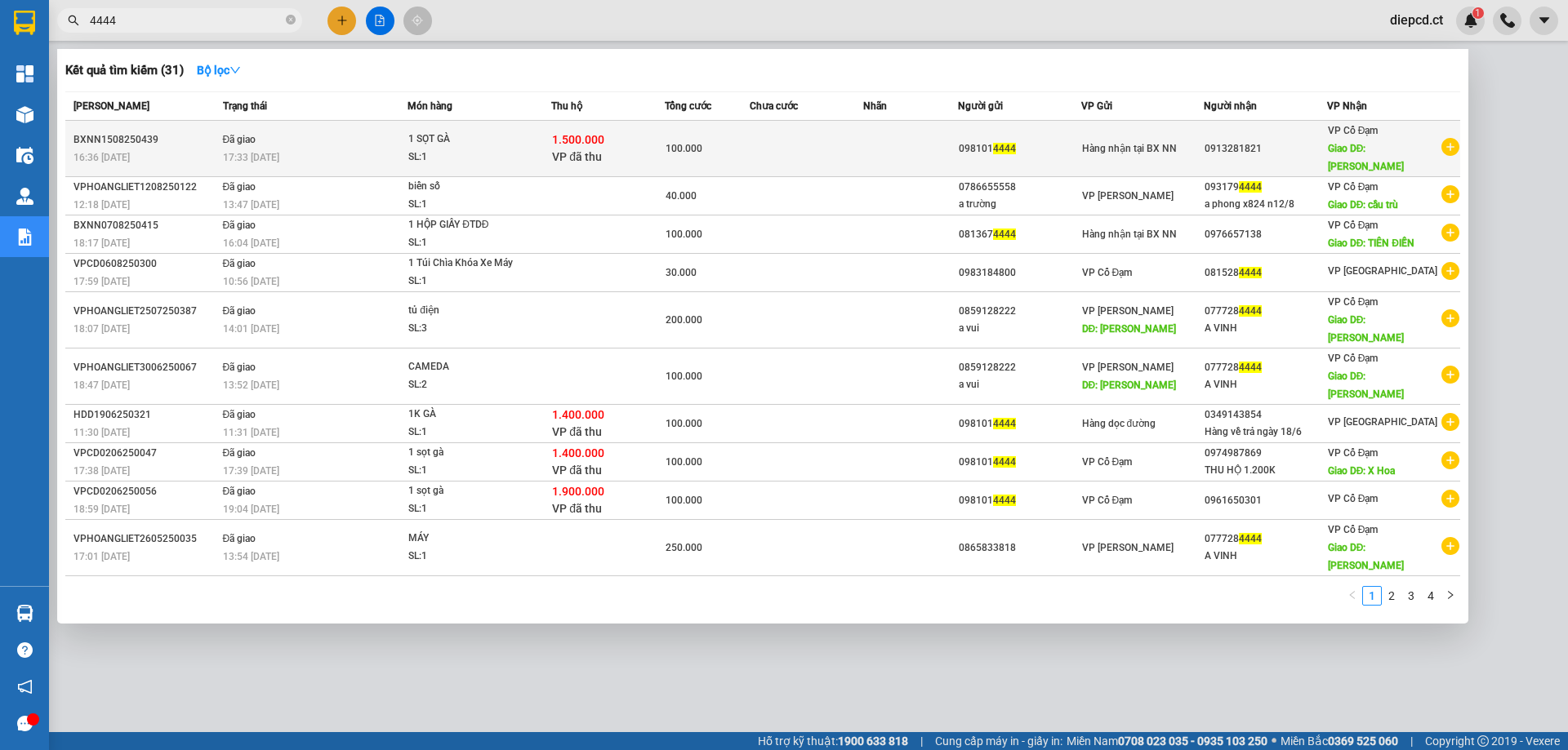
type input "4444"
click at [441, 131] on div "1 SỌT GÀ" at bounding box center [469, 140] width 122 height 18
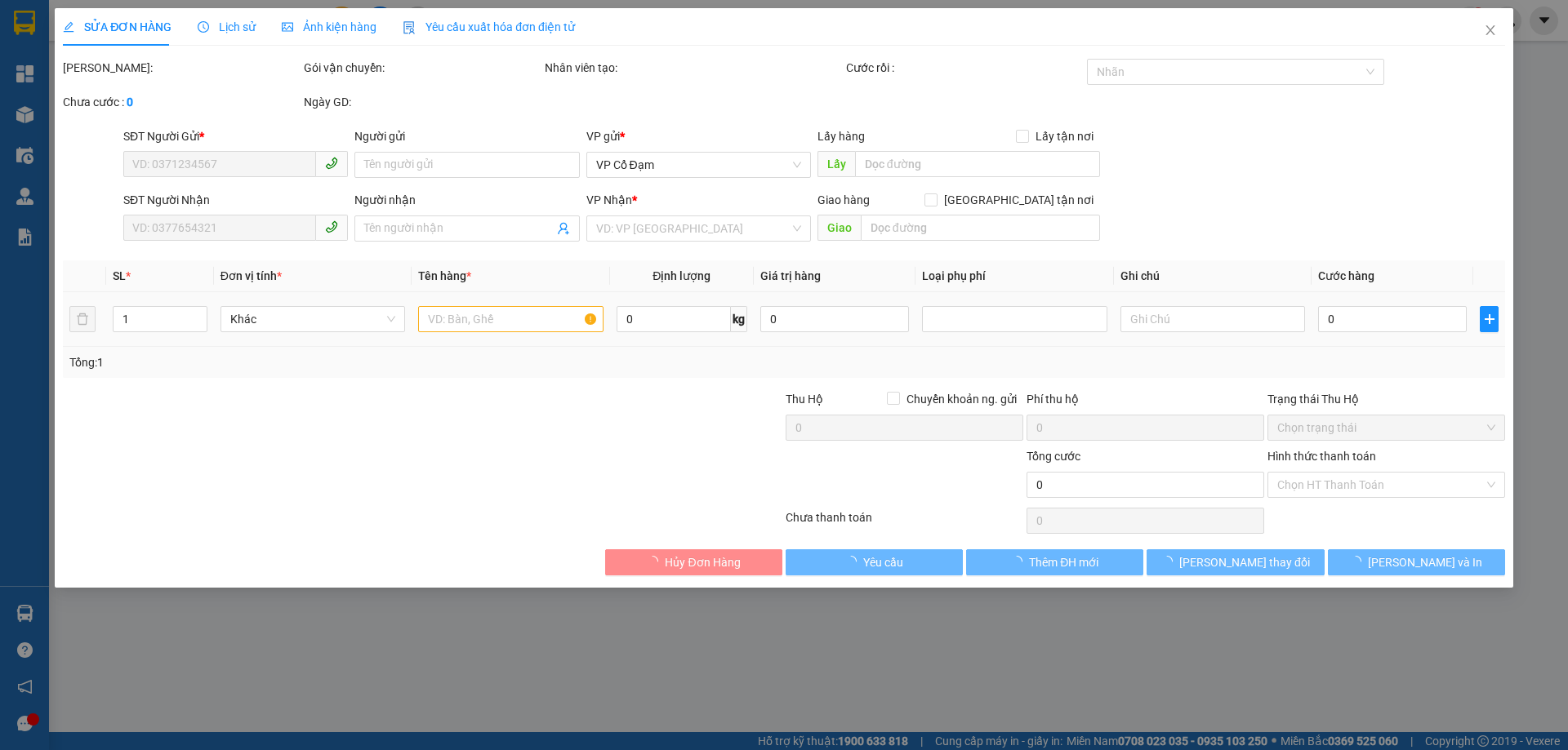
type input "0981014444"
type input "0913281821"
type input "XUÂN SONG"
type input "1.500.000"
type input "100.000"
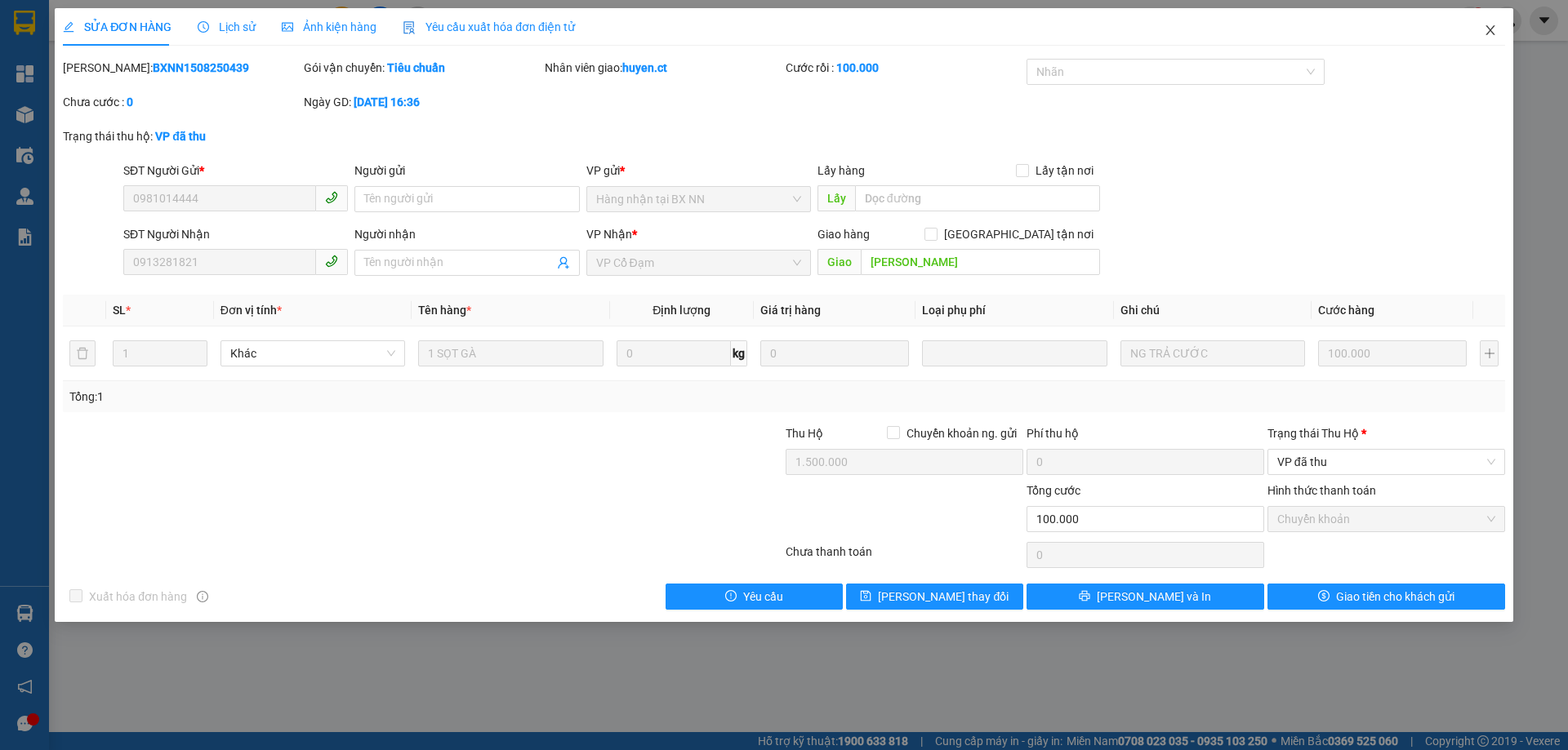
click at [1486, 30] on icon "close" at bounding box center [1490, 29] width 13 height 13
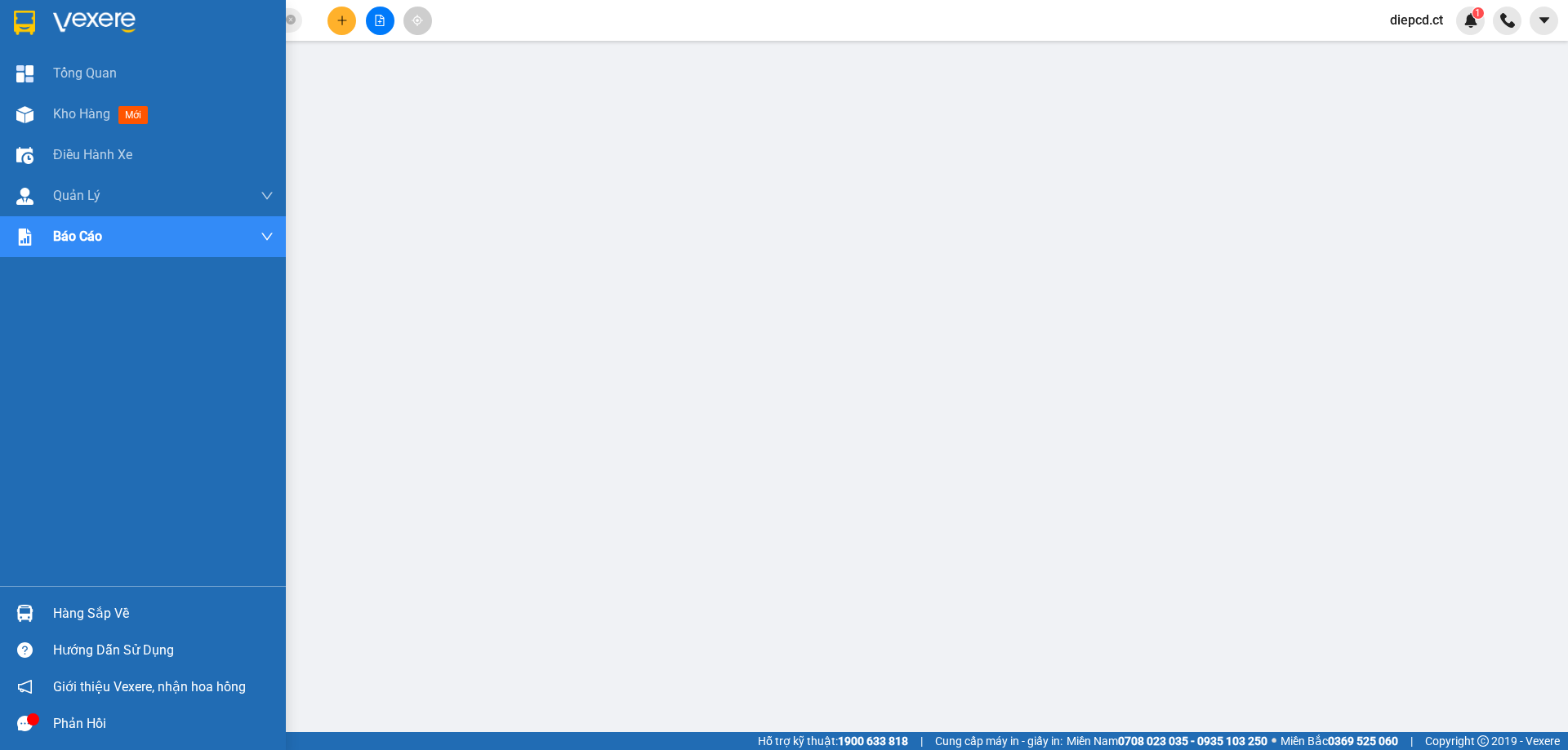
click at [27, 108] on img at bounding box center [25, 114] width 17 height 17
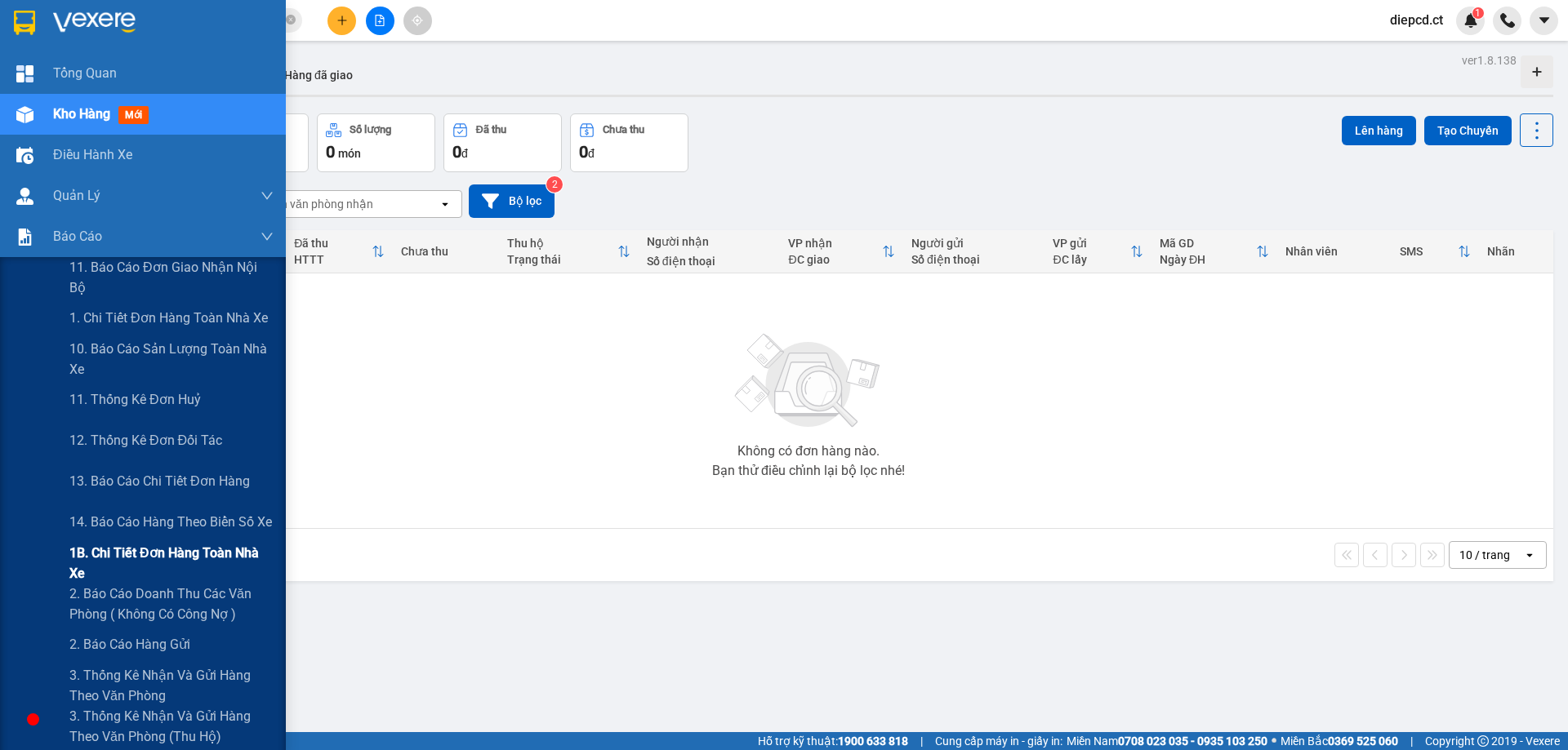
click at [91, 556] on span "1B. Chi tiết đơn hàng toàn nhà xe" at bounding box center [171, 563] width 204 height 41
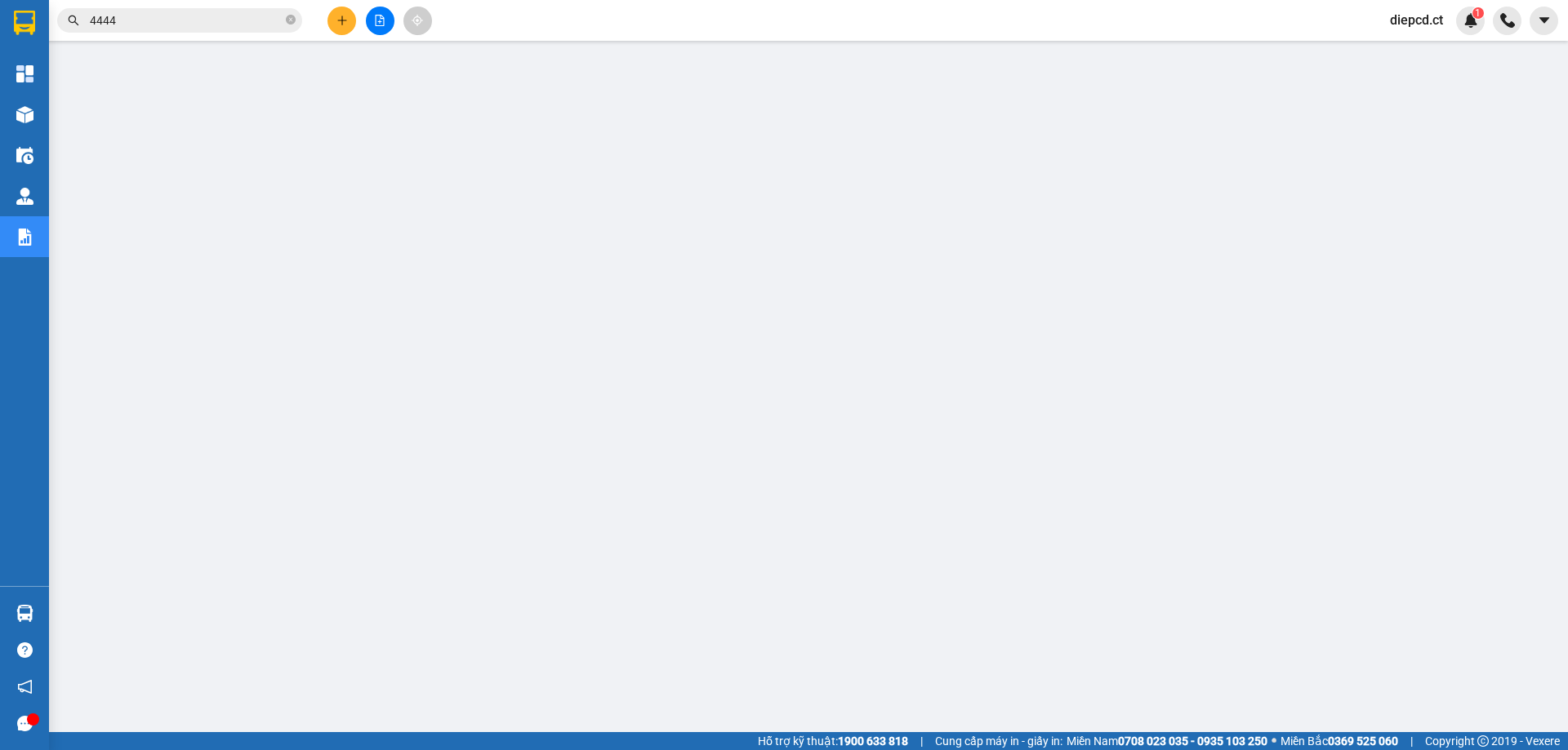
click at [1418, 23] on span "diepcd.ct" at bounding box center [1415, 20] width 79 height 21
click at [1421, 57] on span "Đăng xuất" at bounding box center [1436, 50] width 69 height 18
